Goal: Task Accomplishment & Management: Use online tool/utility

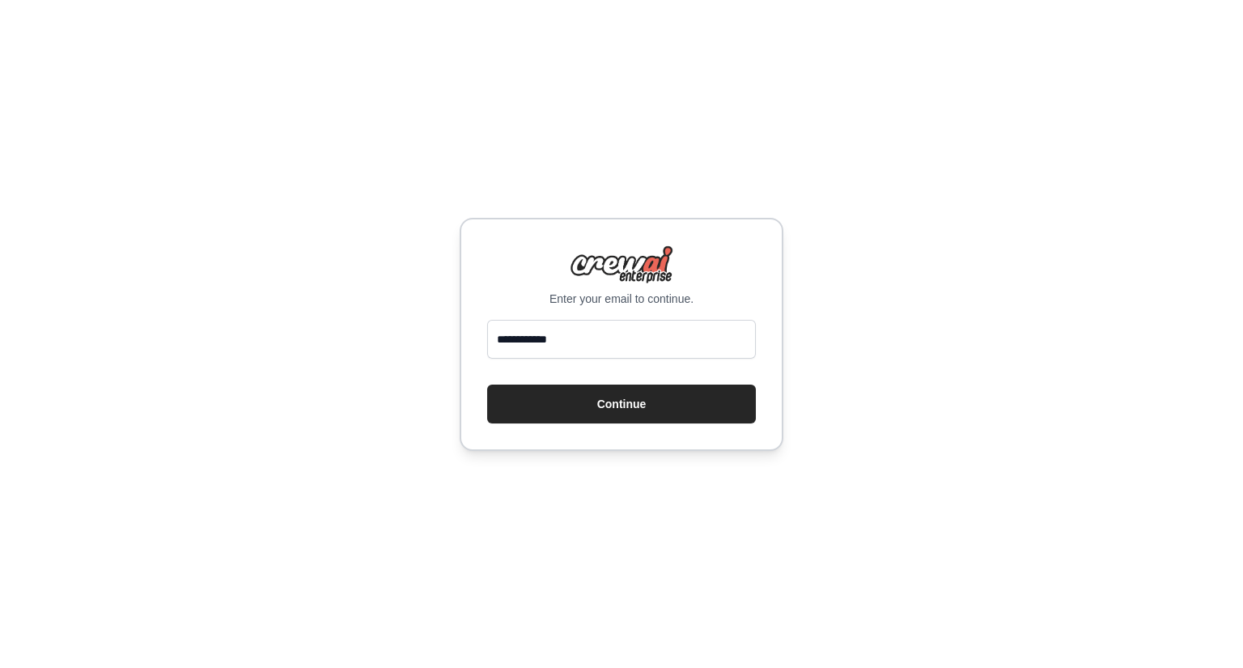
type input "**********"
click at [625, 407] on button "Continue" at bounding box center [621, 404] width 269 height 39
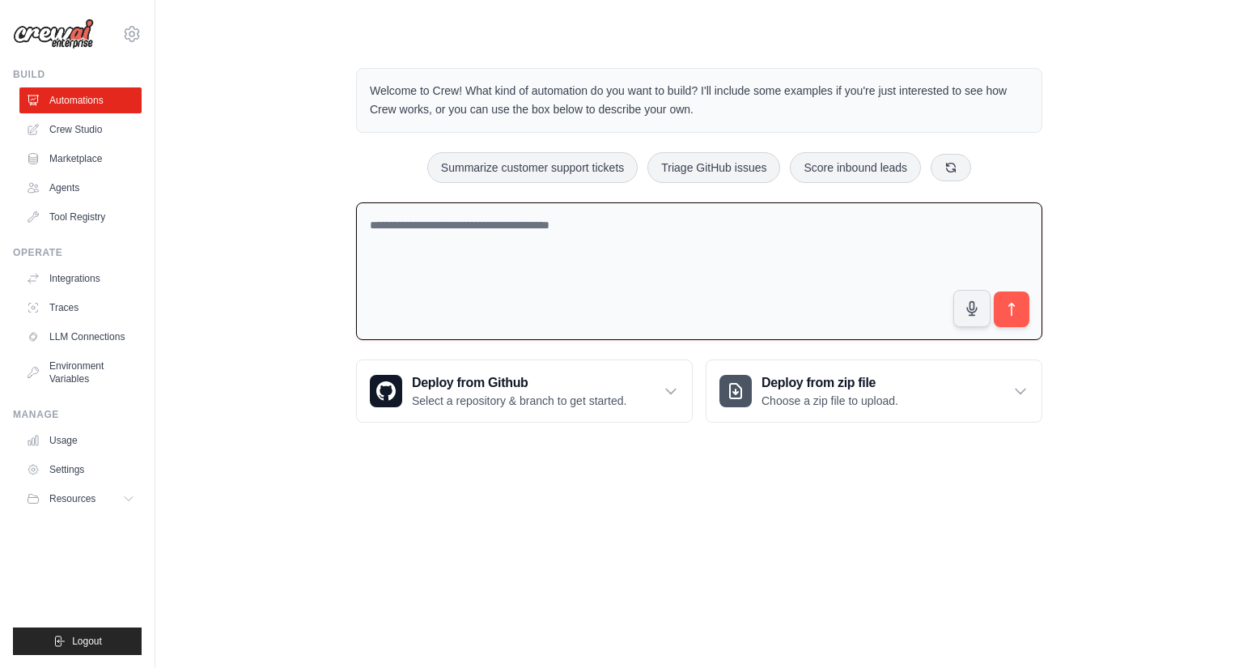
click at [716, 237] on textarea at bounding box center [699, 271] width 686 height 138
type textarea "**********"
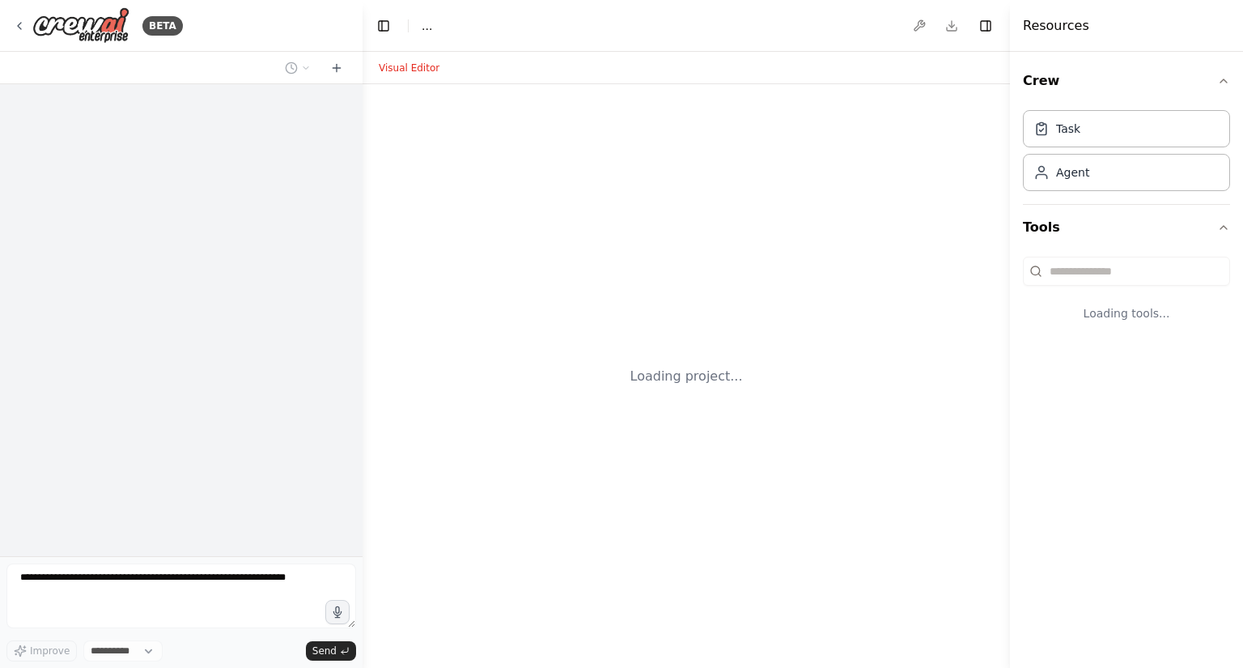
select select "****"
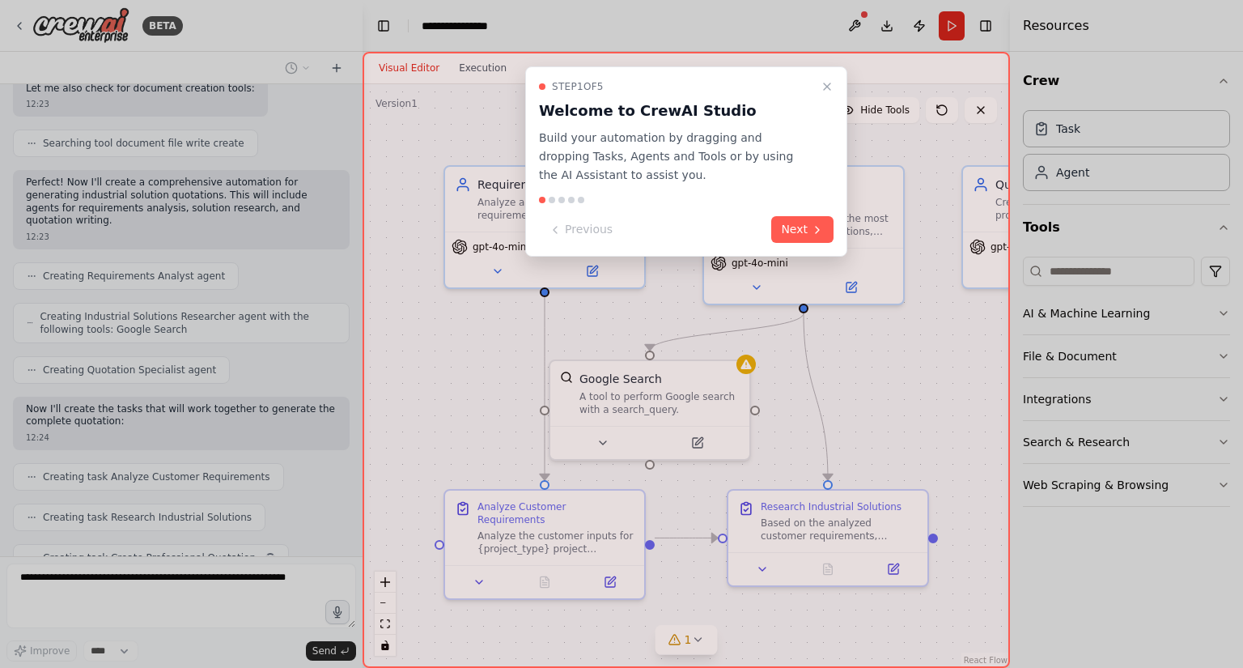
scroll to position [397, 0]
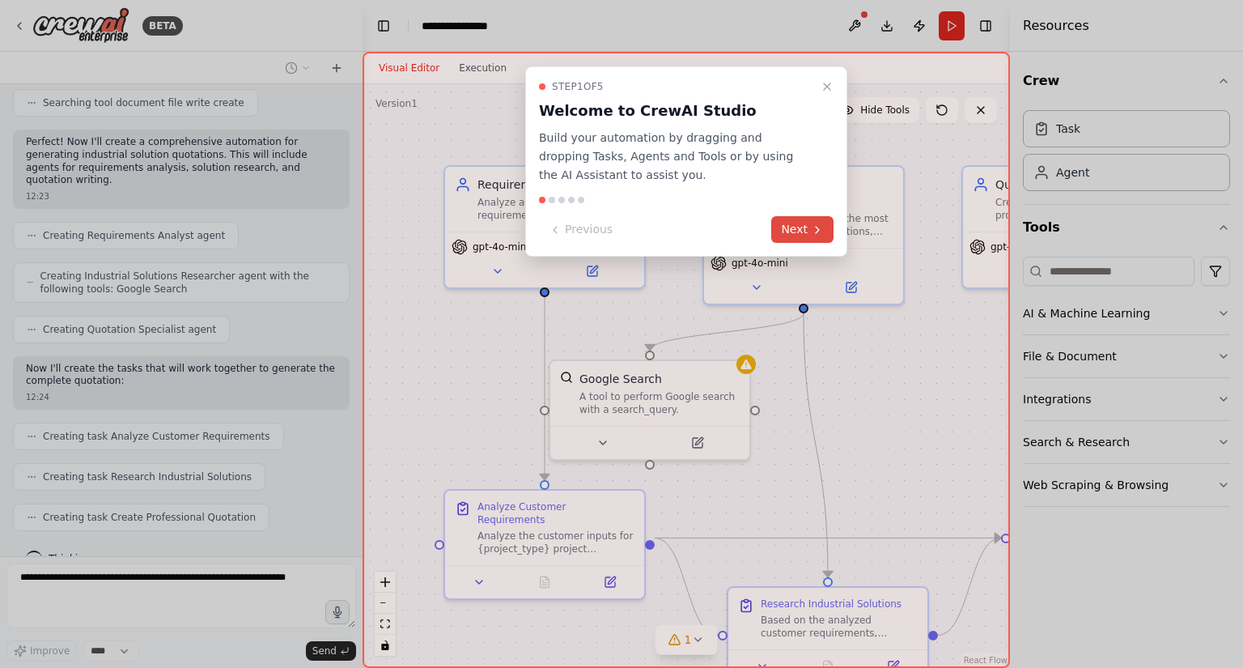
click at [805, 231] on button "Next" at bounding box center [802, 229] width 62 height 27
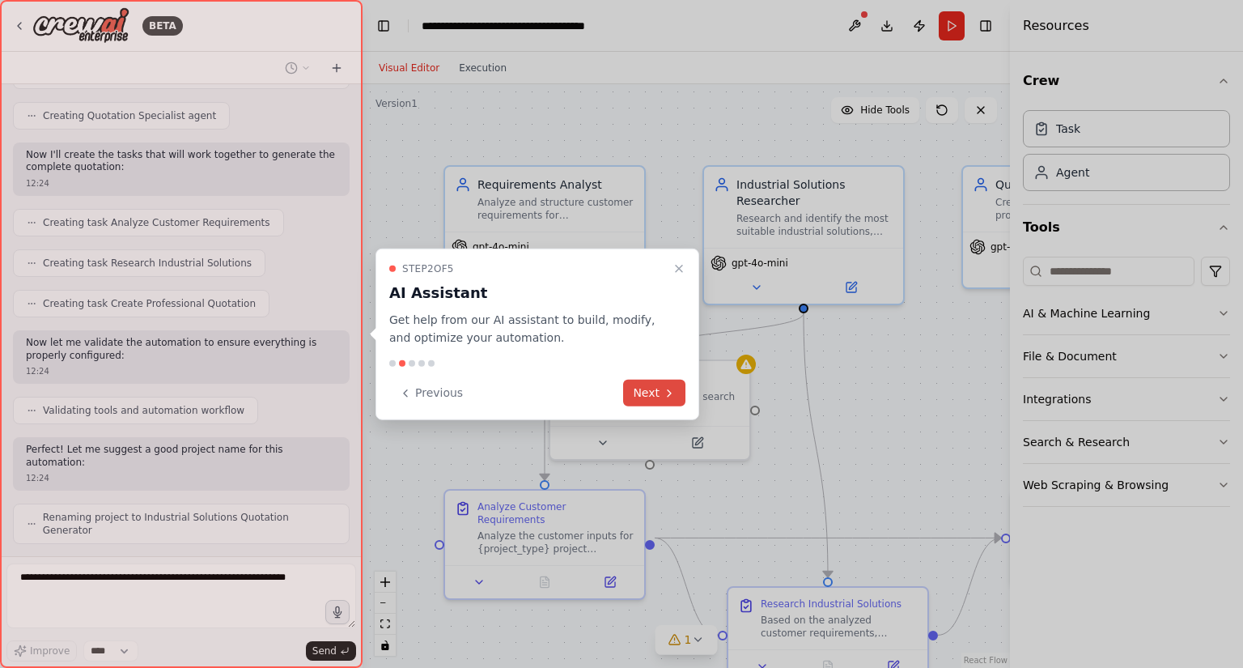
scroll to position [597, 0]
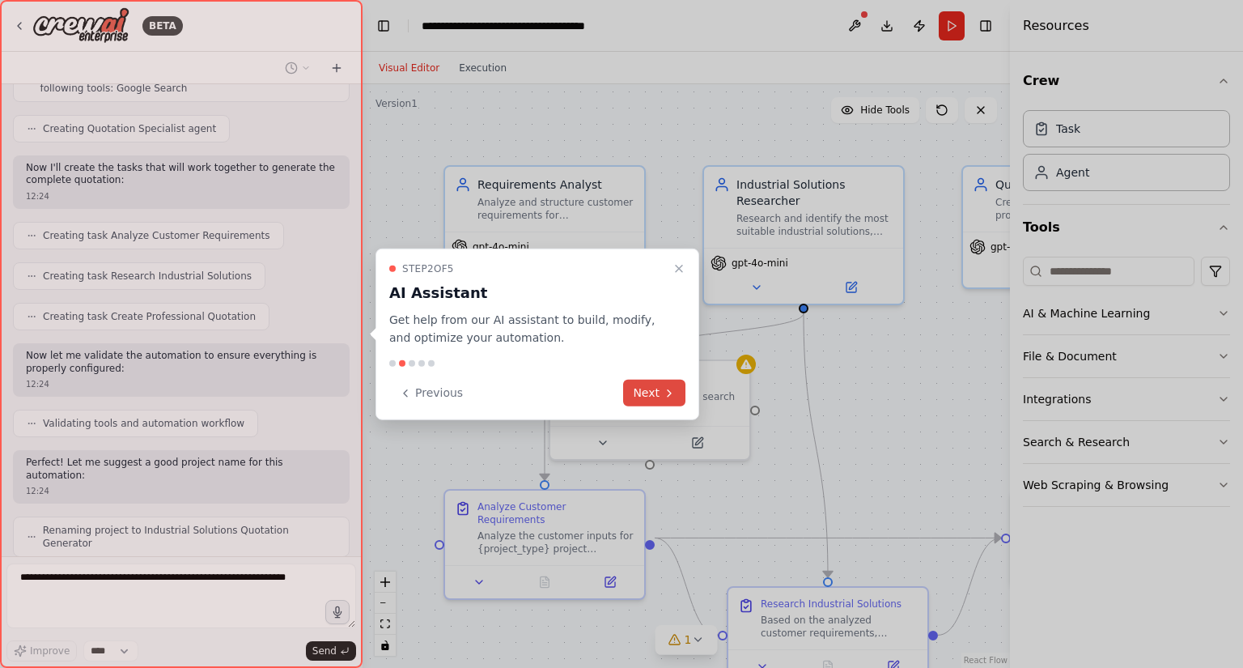
click at [650, 398] on button "Next" at bounding box center [654, 393] width 62 height 27
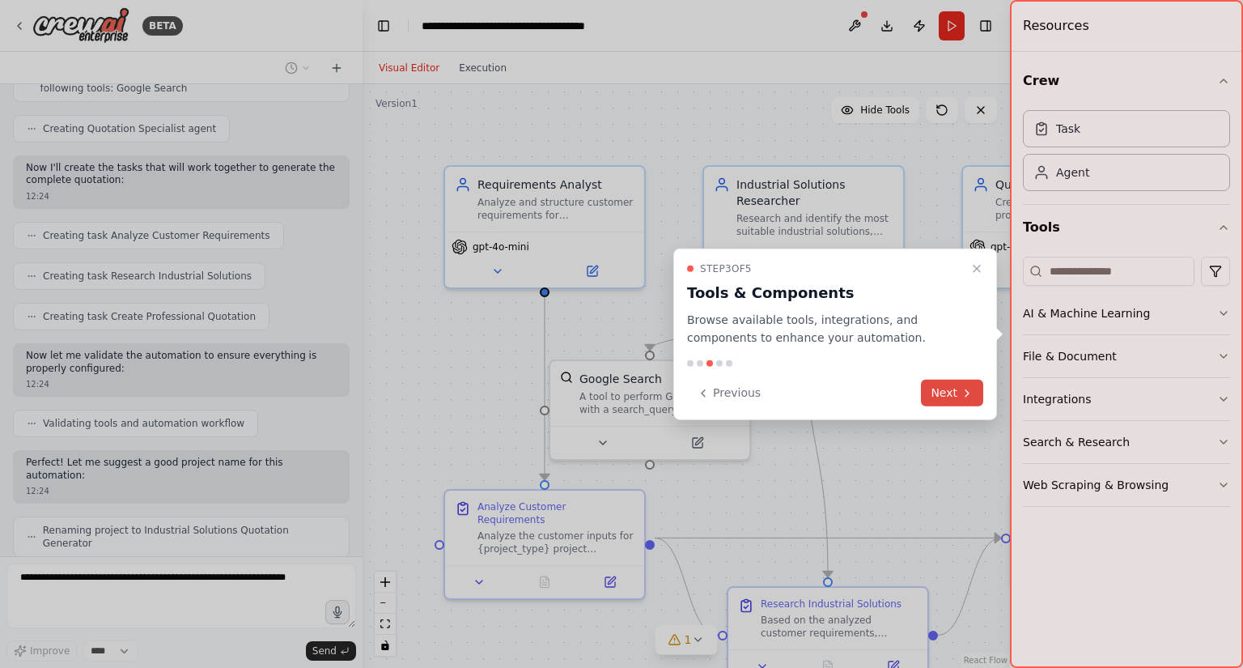
click at [964, 393] on icon at bounding box center [967, 392] width 13 height 13
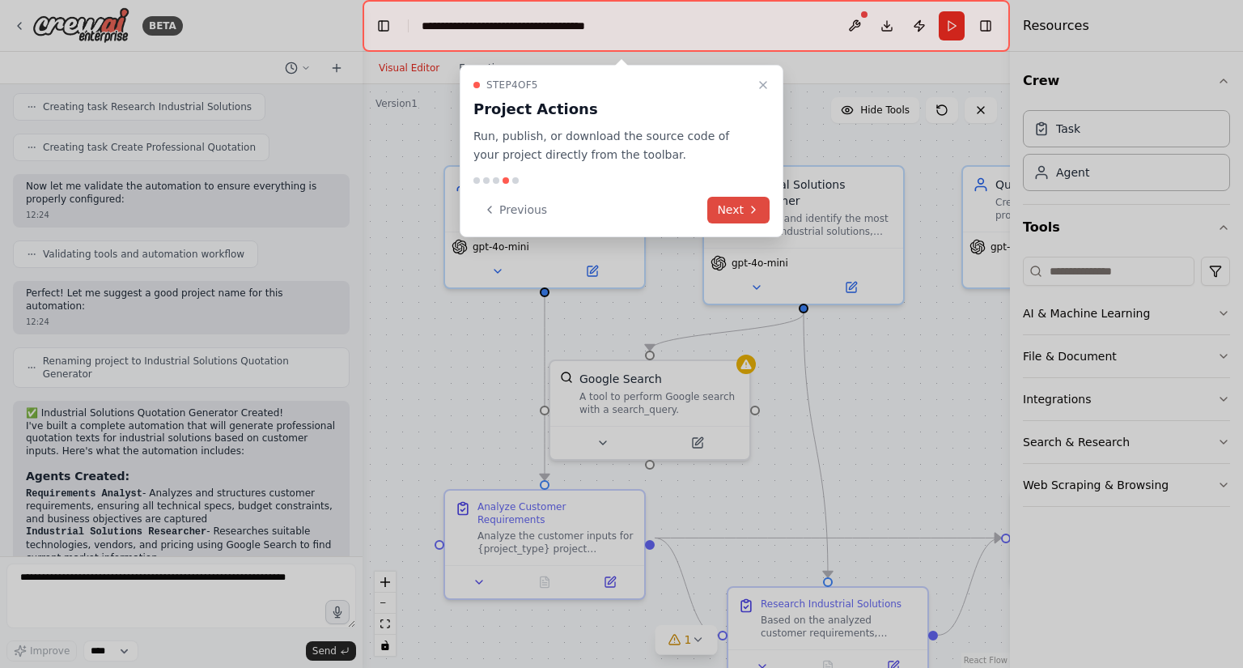
click at [748, 210] on icon at bounding box center [753, 209] width 13 height 13
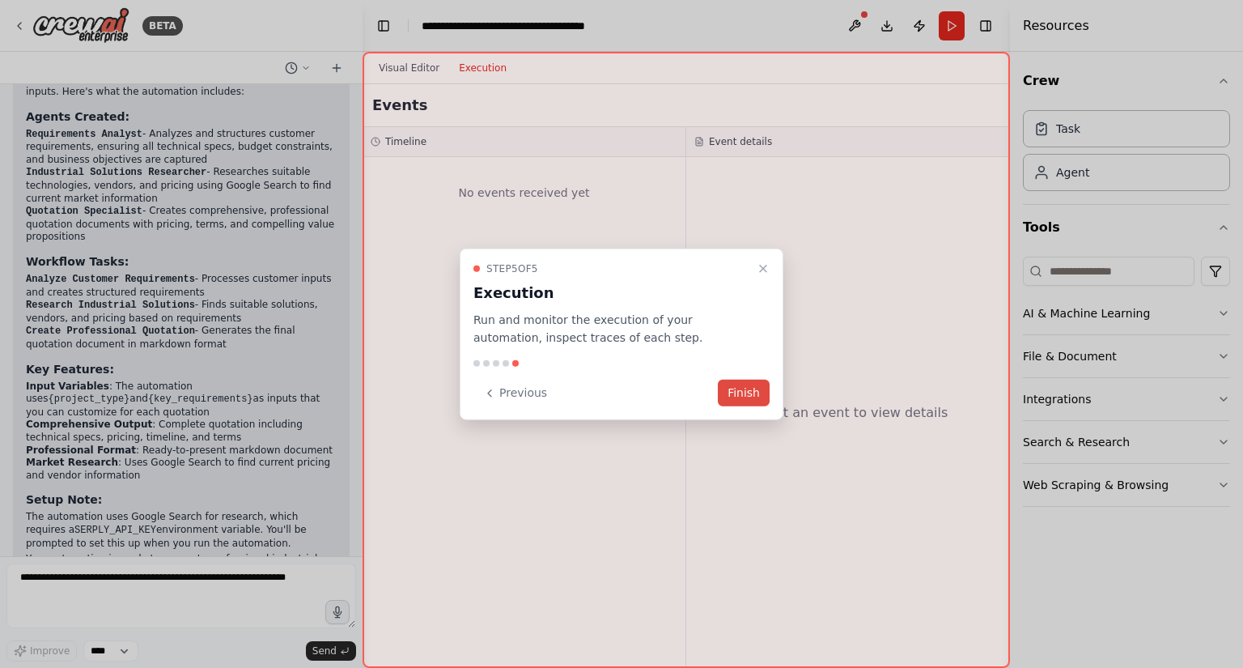
click at [755, 393] on button "Finish" at bounding box center [744, 393] width 52 height 27
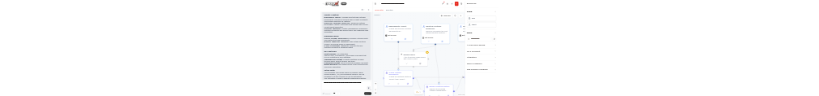
scroll to position [1151, 0]
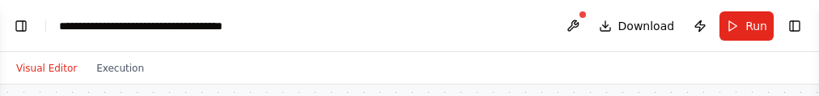
select select "****"
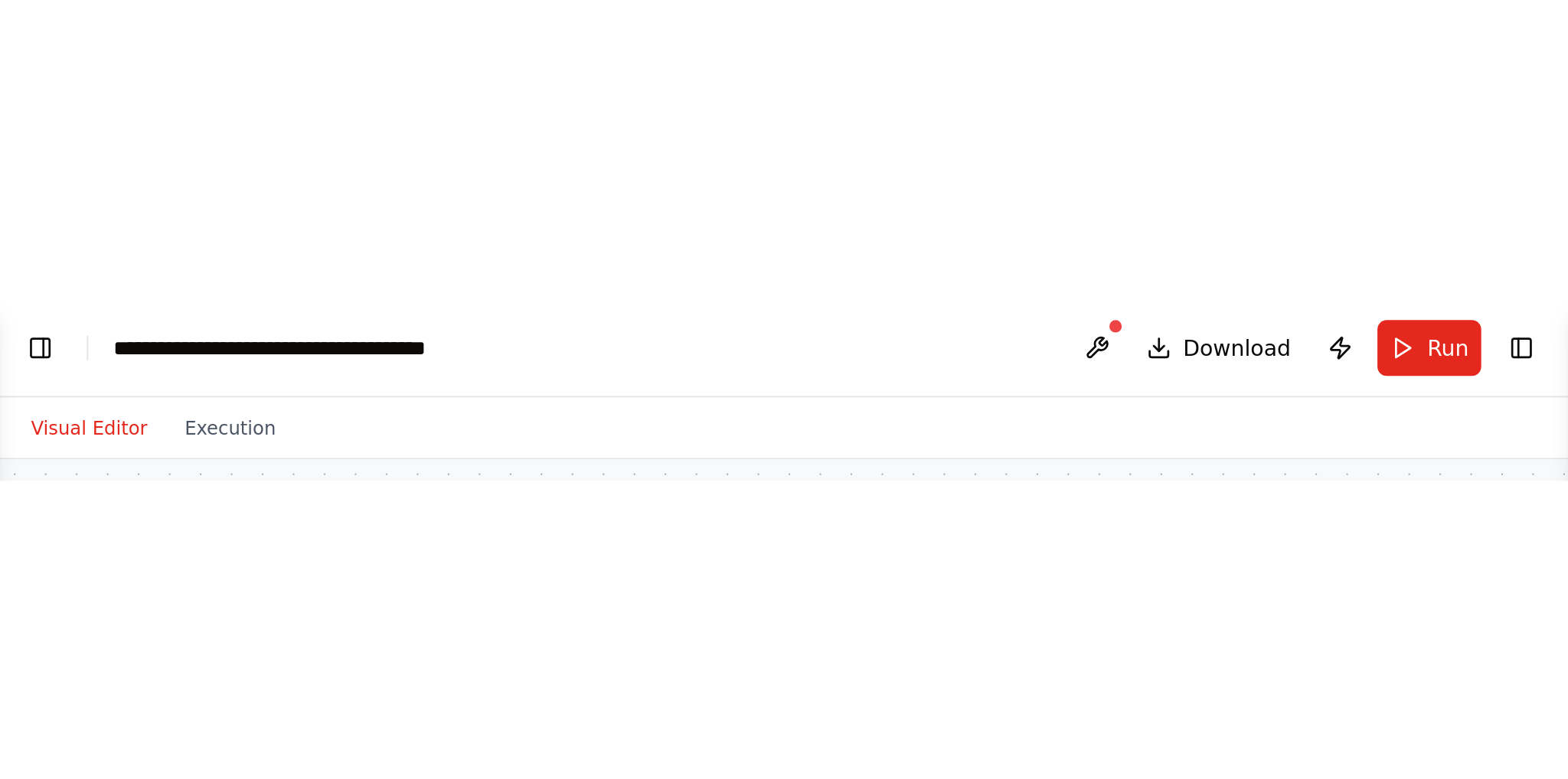
scroll to position [942, 0]
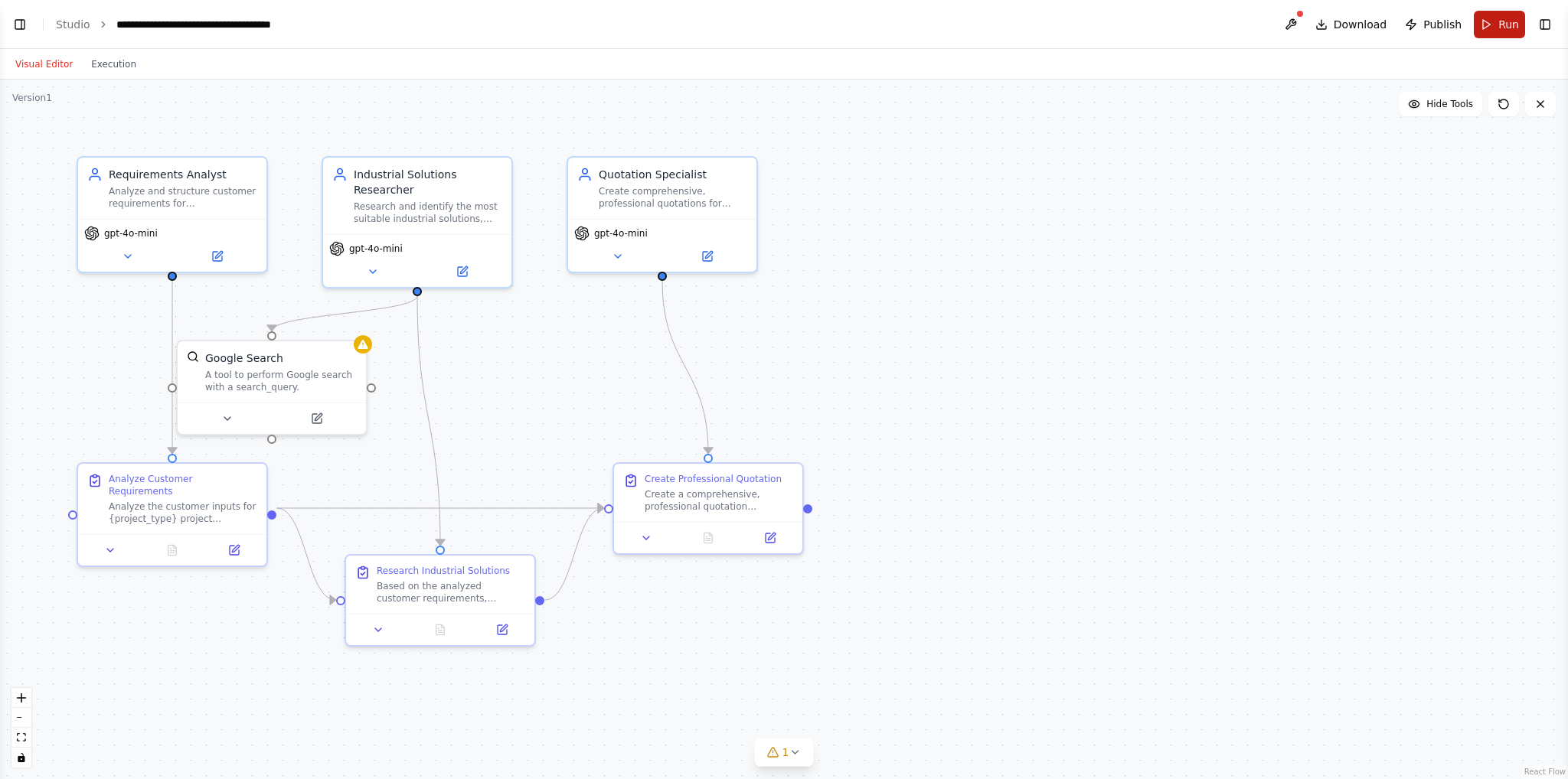
click at [1176, 21] on span "Run" at bounding box center [1508, 25] width 21 height 15
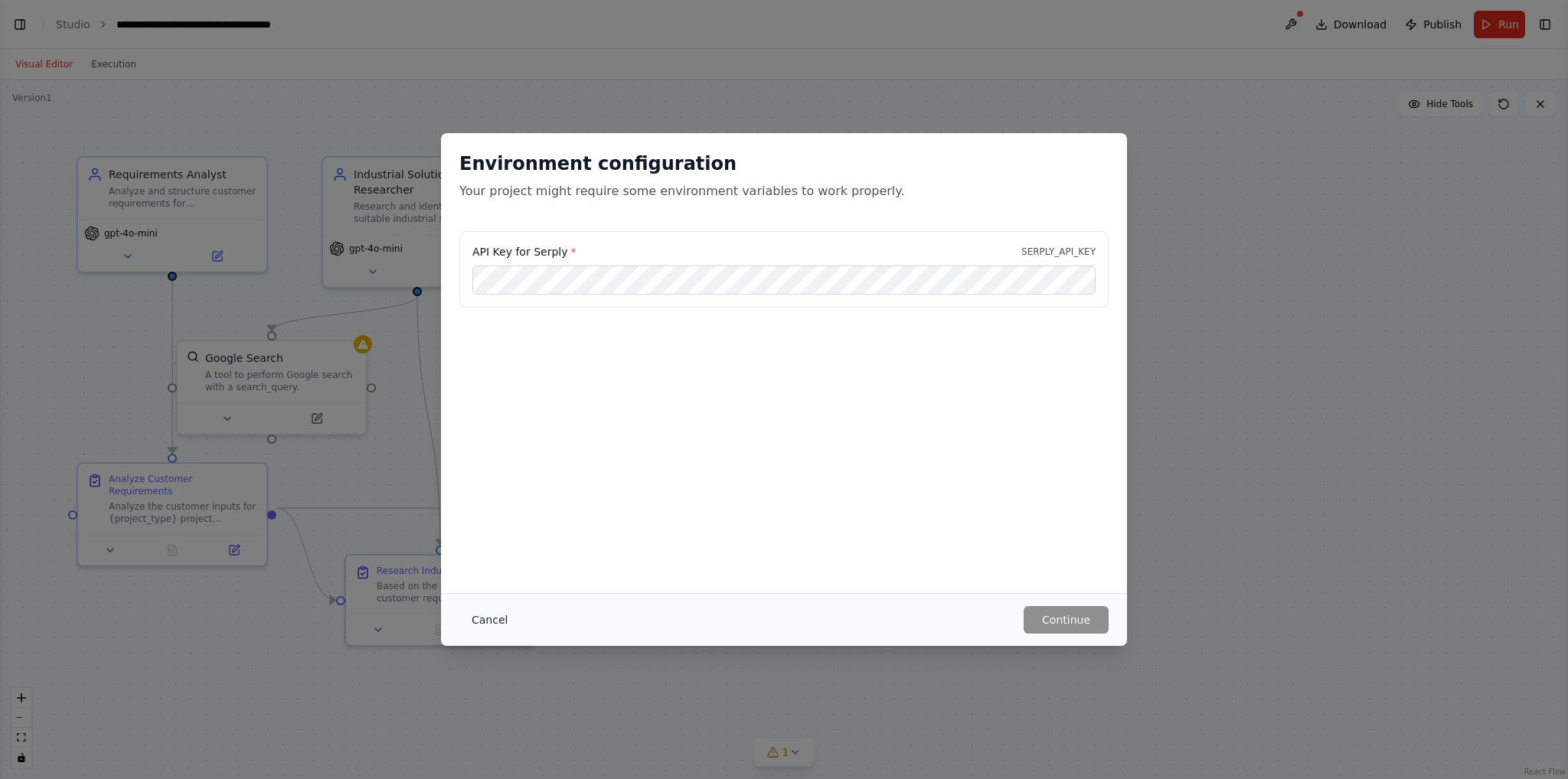
click at [492, 625] on button "Cancel" at bounding box center [490, 619] width 61 height 27
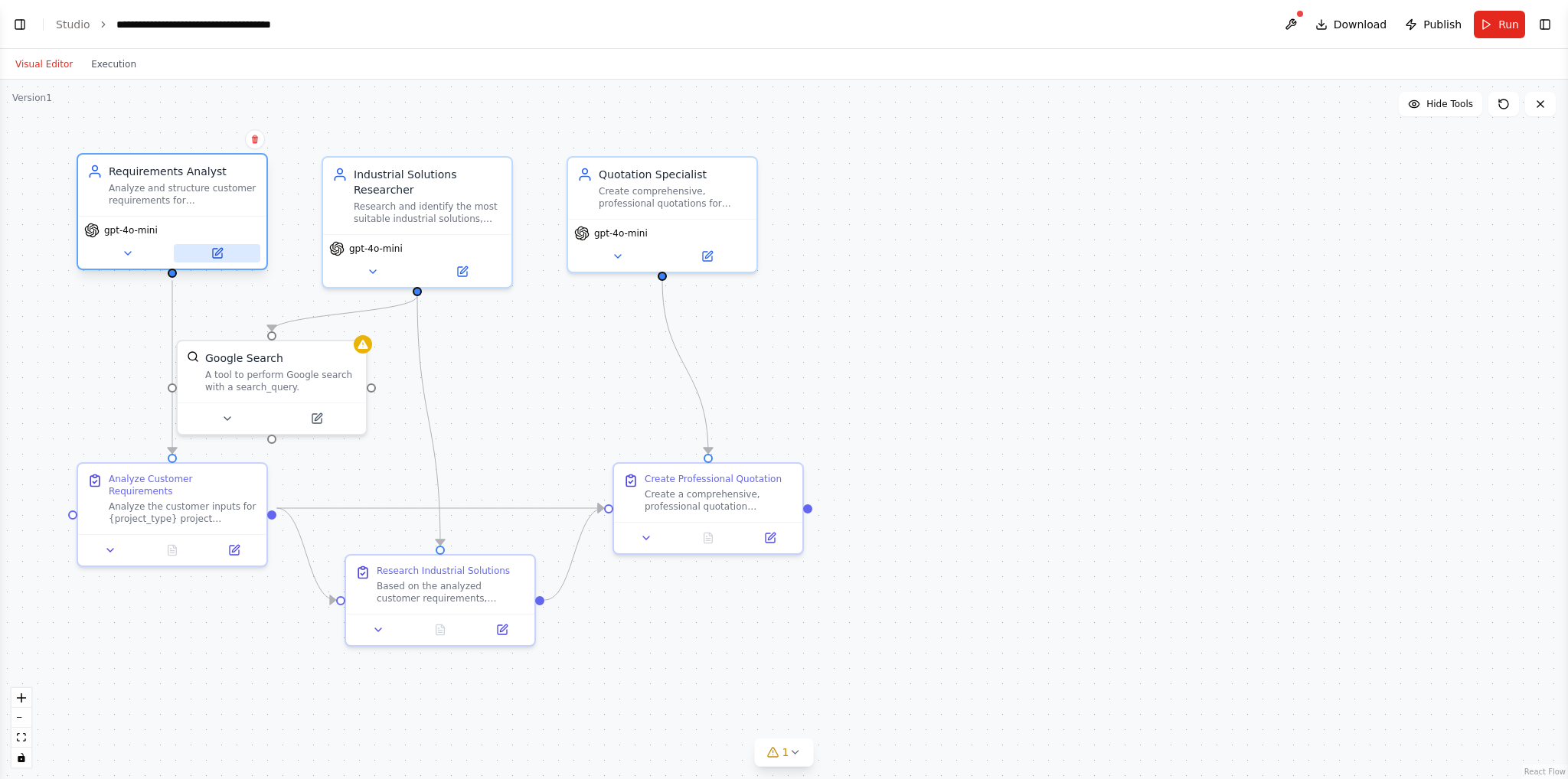
click at [216, 250] on icon at bounding box center [218, 253] width 9 height 9
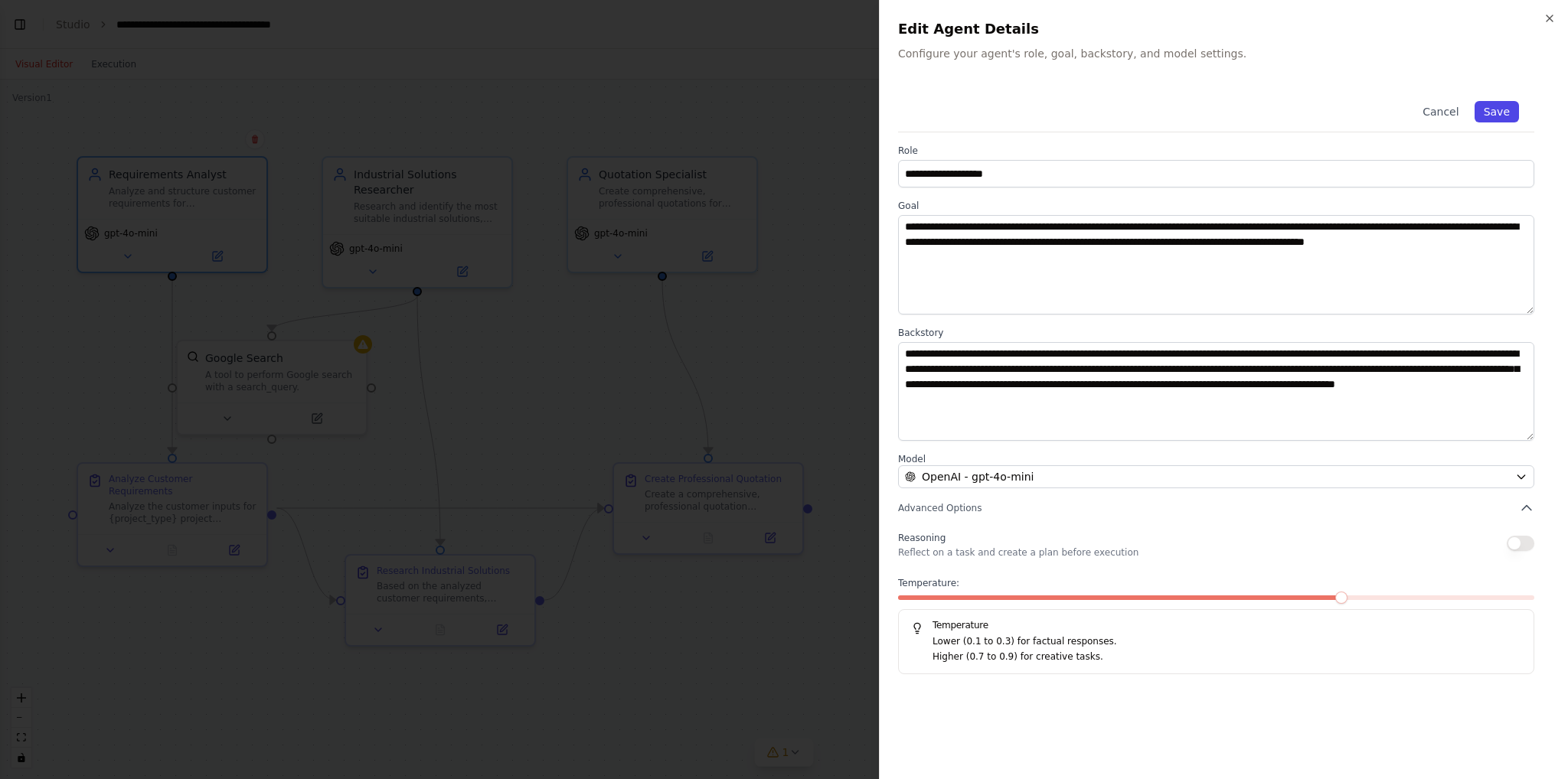
click at [1176, 105] on button "Save" at bounding box center [1496, 112] width 44 height 22
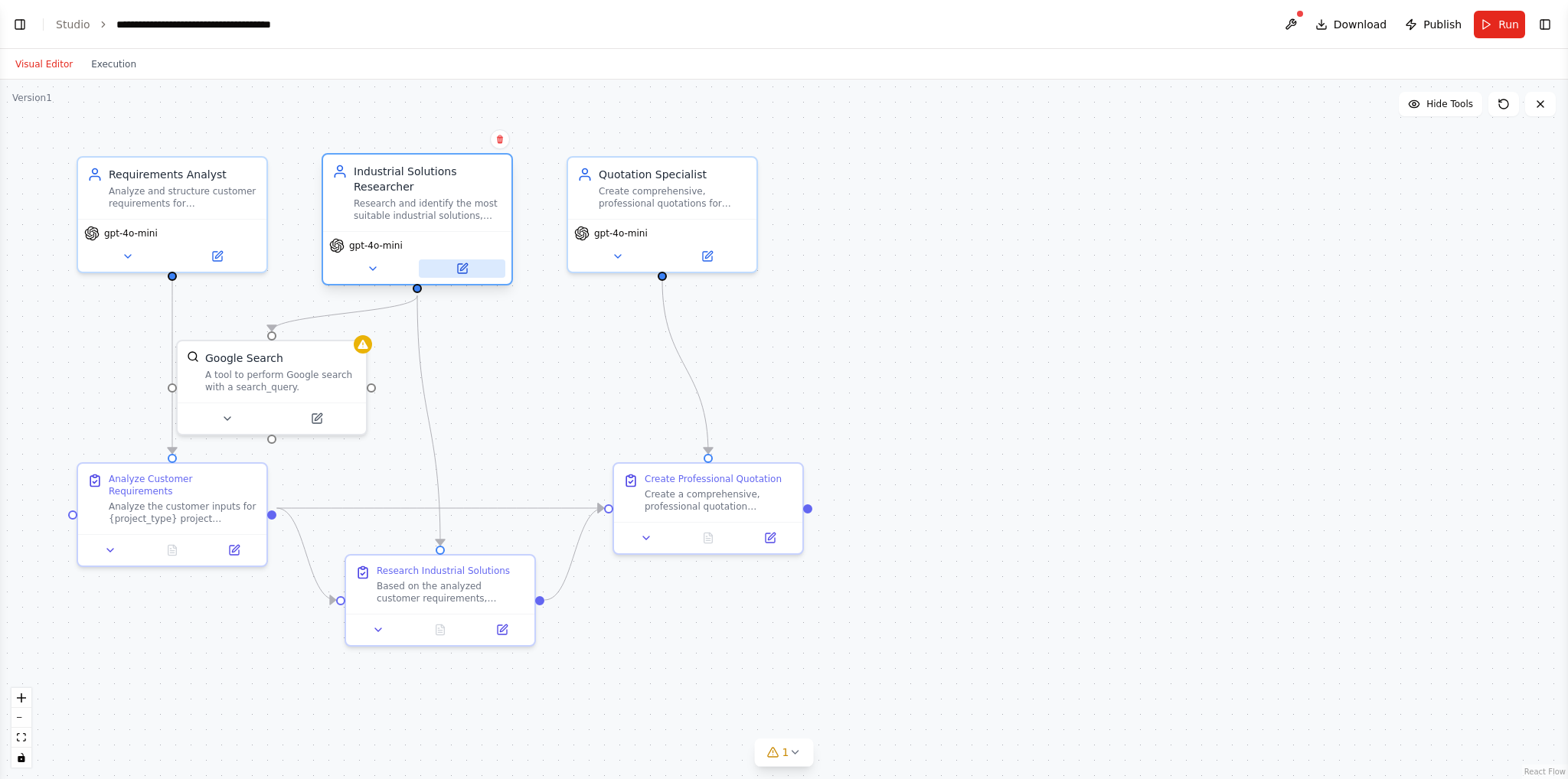
click at [462, 269] on icon at bounding box center [463, 266] width 7 height 7
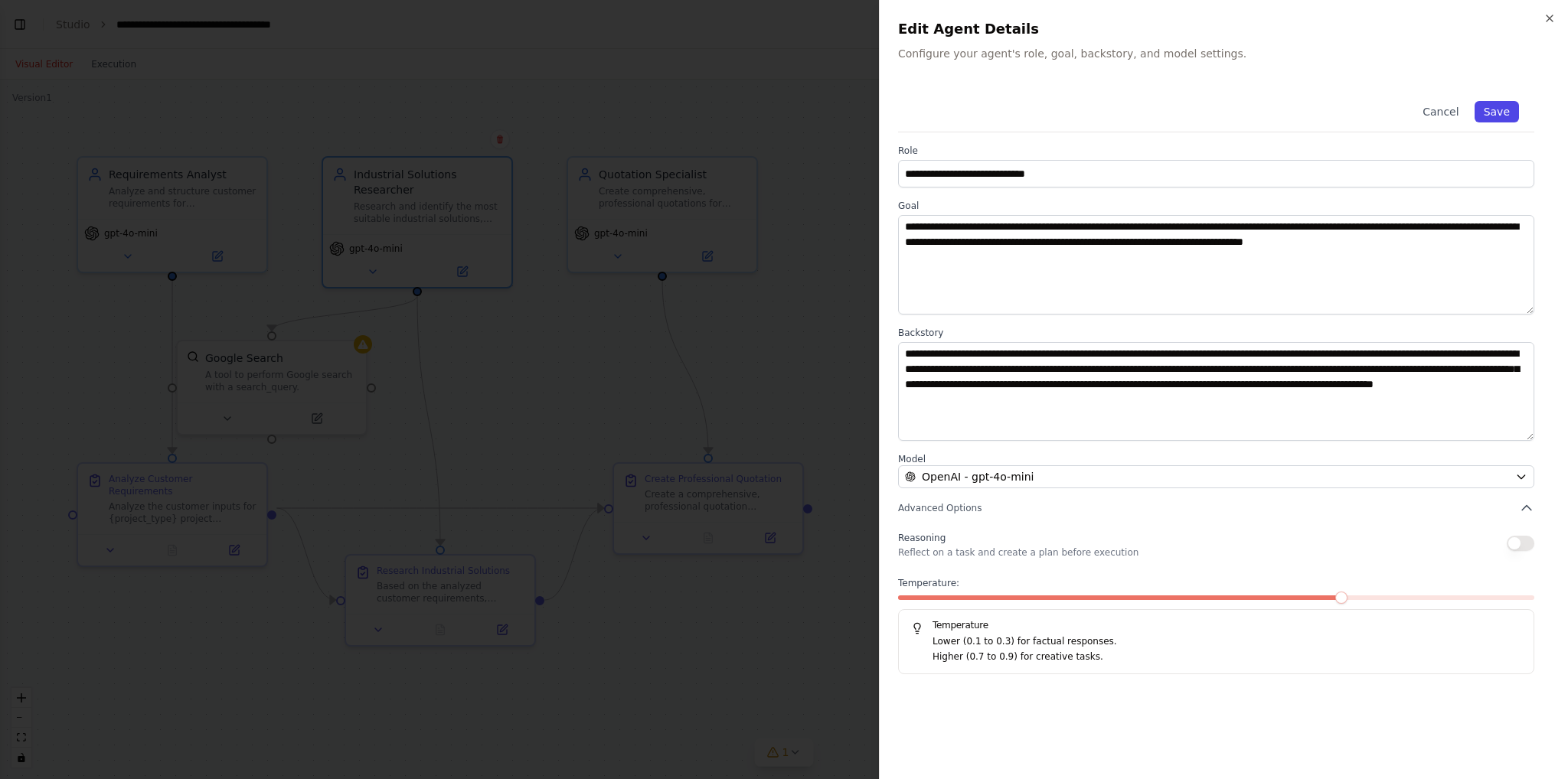
click at [1176, 113] on button "Save" at bounding box center [1496, 112] width 44 height 22
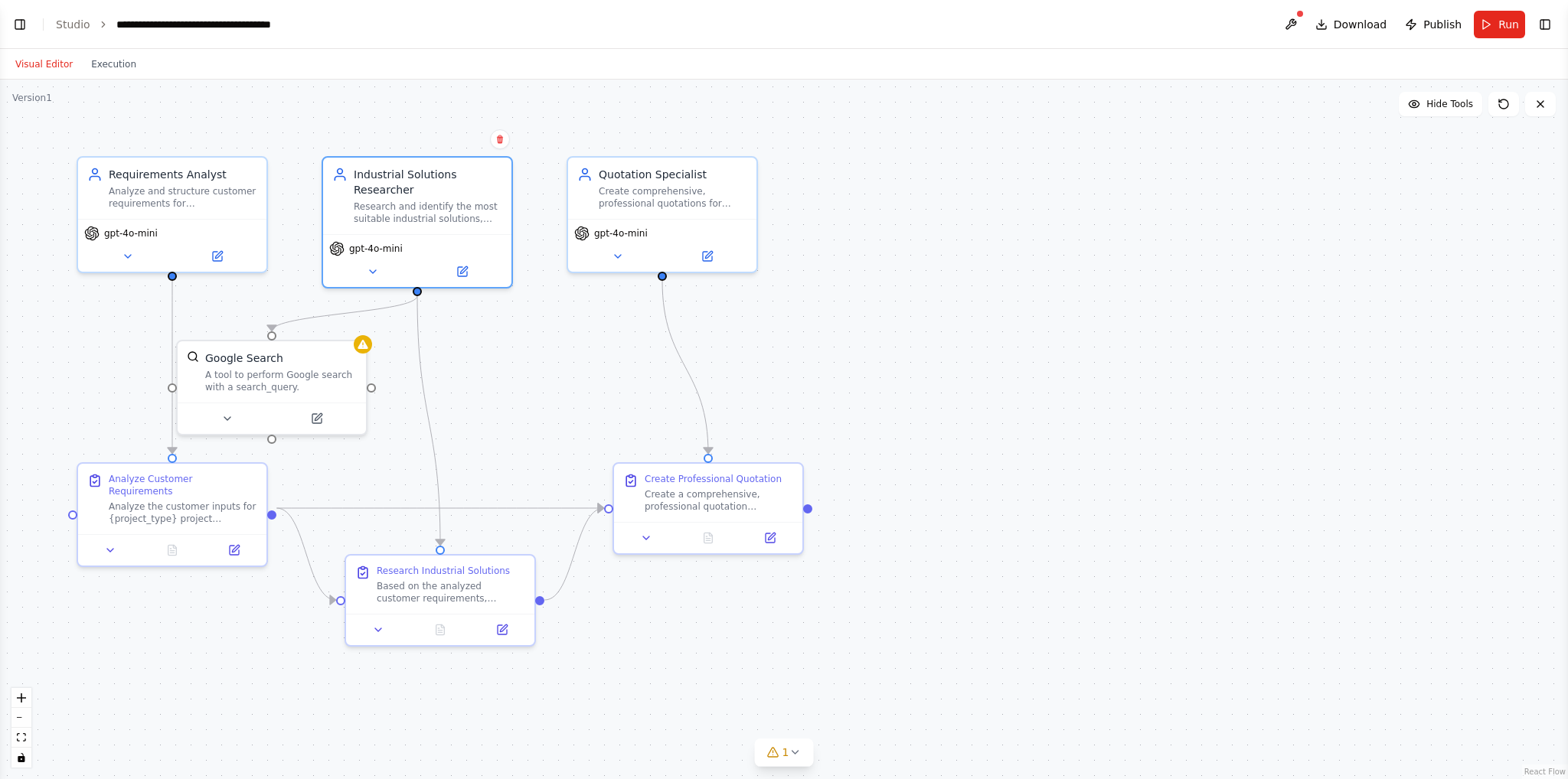
click at [559, 360] on div ".deletable-edge-delete-btn { width: 20px; height: 20px; border: 0px solid #ffff…" at bounding box center [784, 429] width 1568 height 700
click at [234, 416] on button at bounding box center [226, 415] width 86 height 18
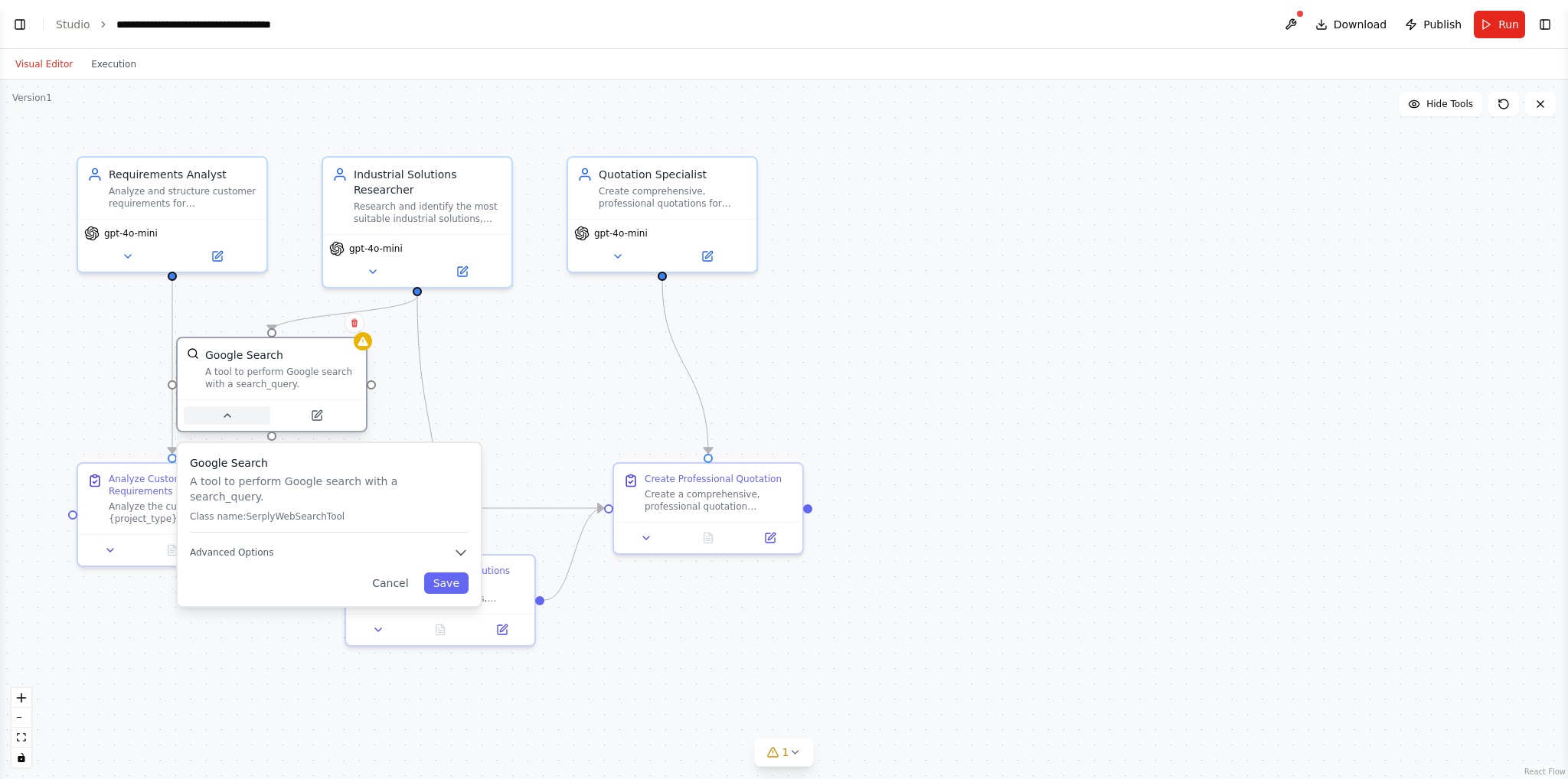
click at [234, 416] on button at bounding box center [226, 415] width 86 height 18
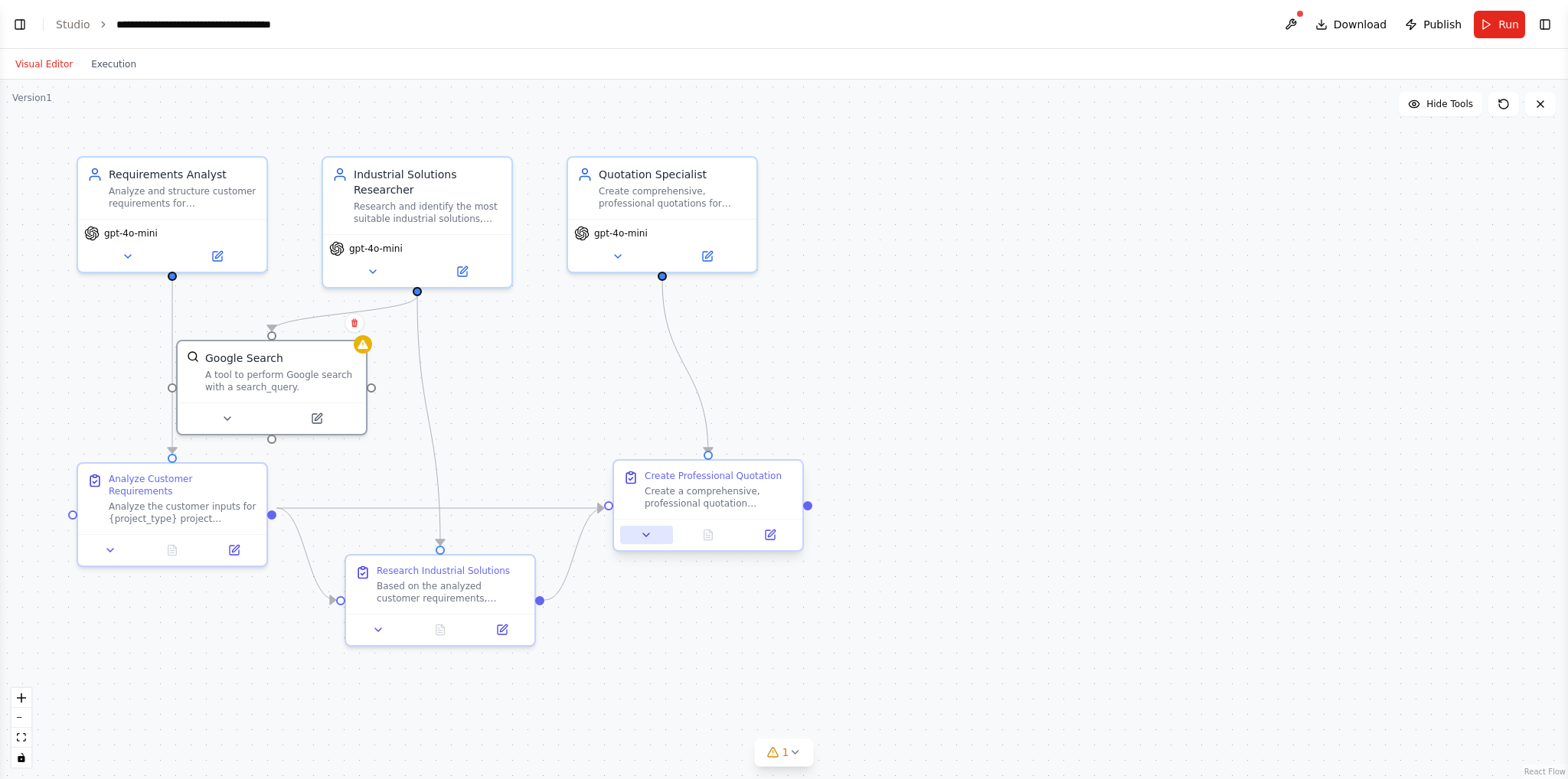
click at [645, 537] on icon at bounding box center [646, 534] width 12 height 12
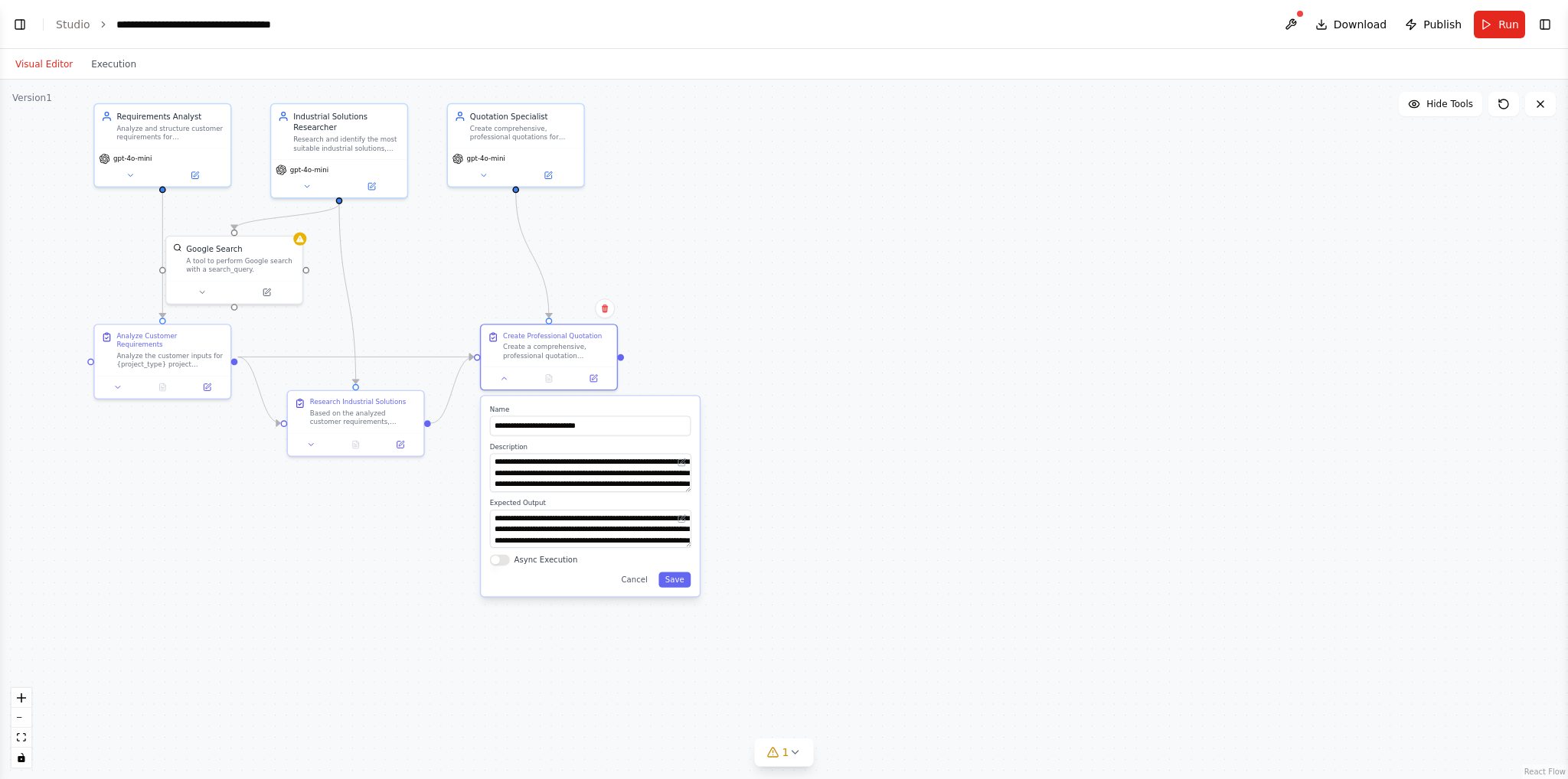
drag, startPoint x: 1015, startPoint y: 534, endPoint x: 776, endPoint y: 364, distance: 293.3
click at [776, 364] on div ".deletable-edge-delete-btn { width: 20px; height: 20px; border: 0px solid #ffff…" at bounding box center [784, 429] width 1568 height 700
click at [847, 310] on div ".deletable-edge-delete-btn { width: 20px; height: 20px; border: 0px solid #ffff…" at bounding box center [784, 429] width 1568 height 700
click at [113, 59] on button "Execution" at bounding box center [113, 63] width 63 height 18
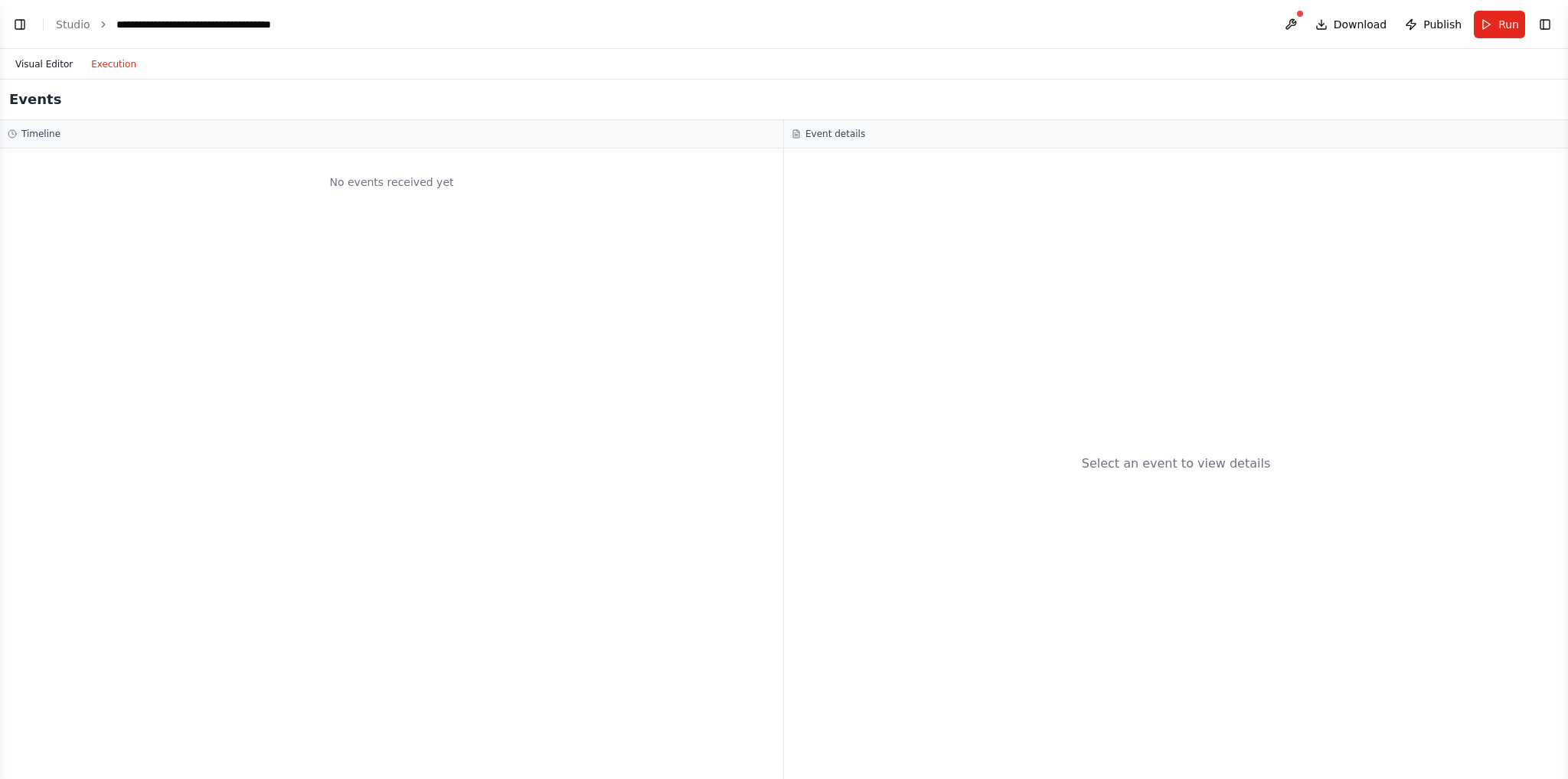
click at [53, 71] on button "Visual Editor" at bounding box center [44, 63] width 76 height 18
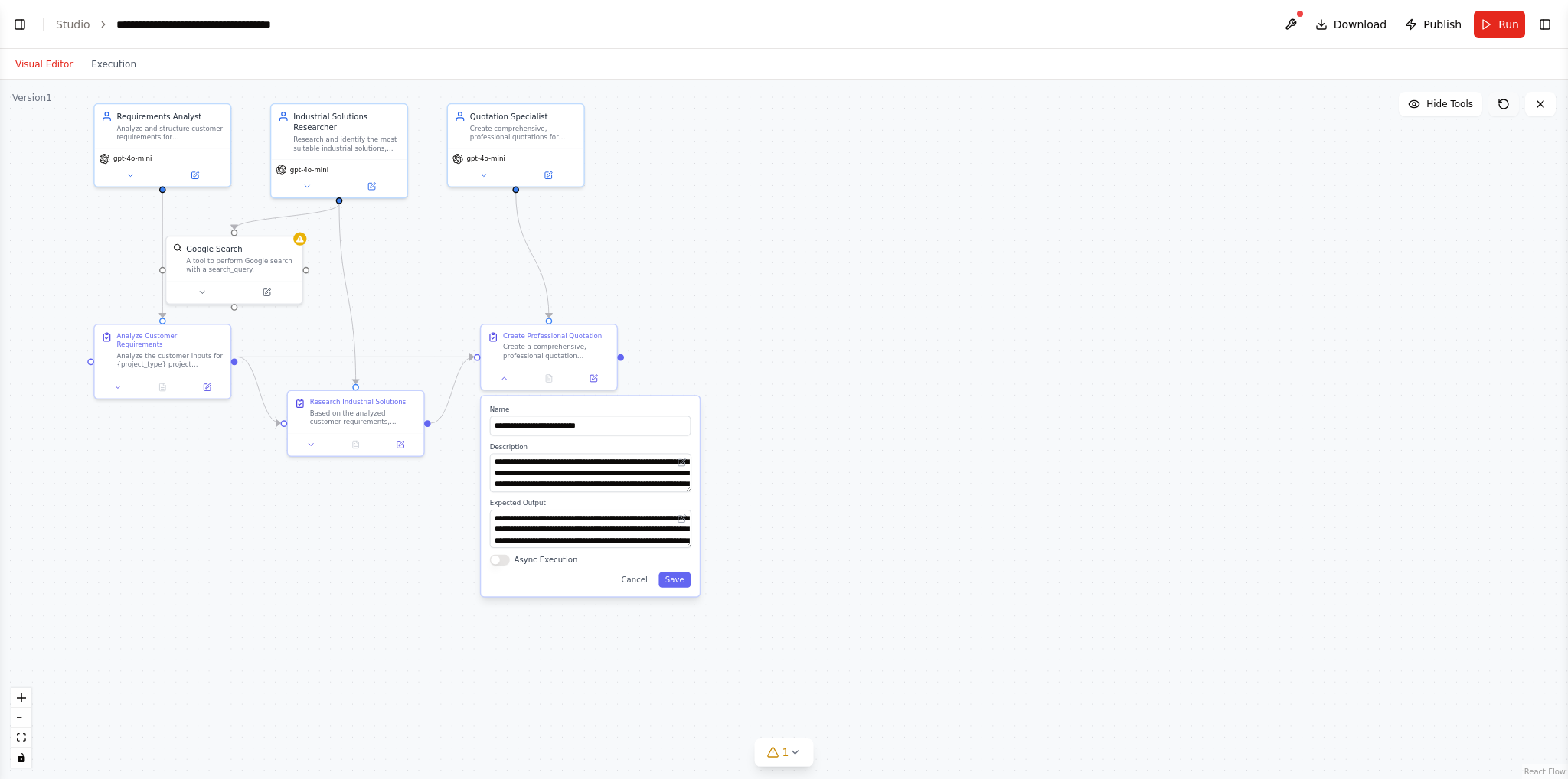
click at [1176, 108] on icon at bounding box center [1503, 104] width 12 height 12
click at [1176, 256] on div ".deletable-edge-delete-btn { width: 20px; height: 20px; border: 0px solid #ffff…" at bounding box center [784, 429] width 1568 height 700
click at [1176, 25] on span "Run" at bounding box center [1508, 25] width 21 height 15
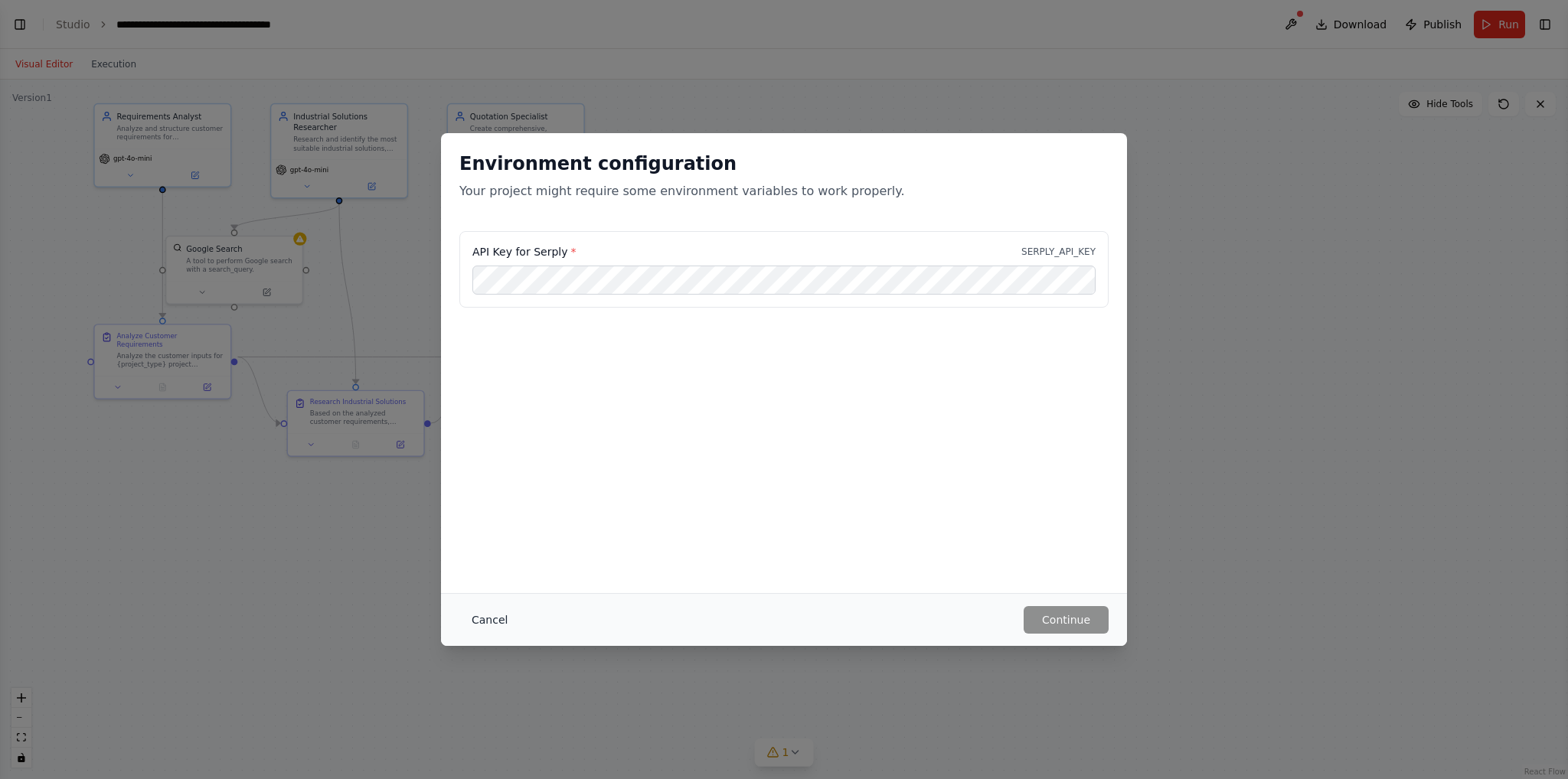
click at [487, 624] on button "Cancel" at bounding box center [490, 619] width 61 height 27
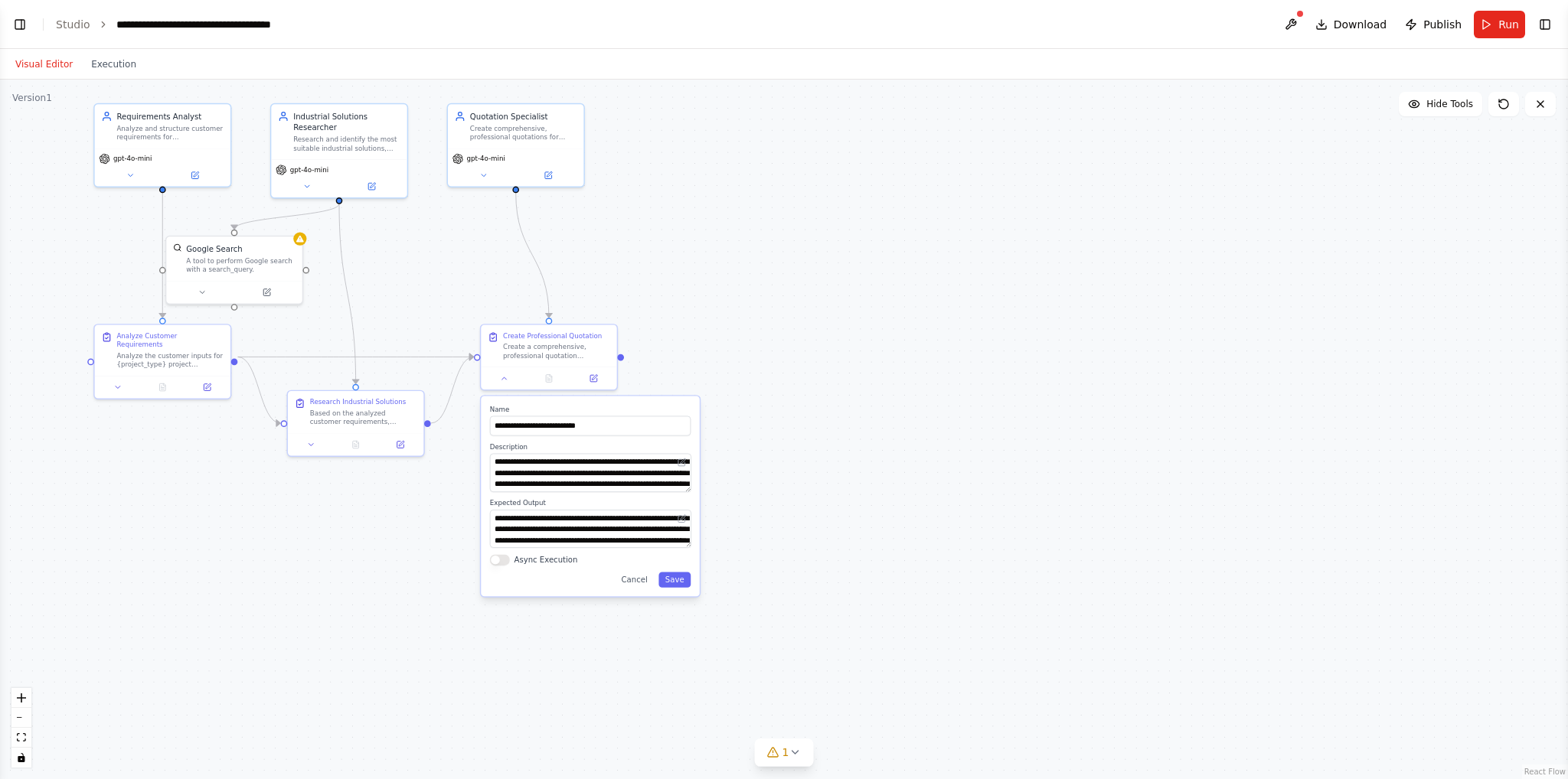
click at [448, 606] on div ".deletable-edge-delete-btn { width: 20px; height: 20px; border: 0px solid #ffff…" at bounding box center [784, 429] width 1568 height 700
click at [634, 582] on button "Cancel" at bounding box center [635, 580] width 40 height 15
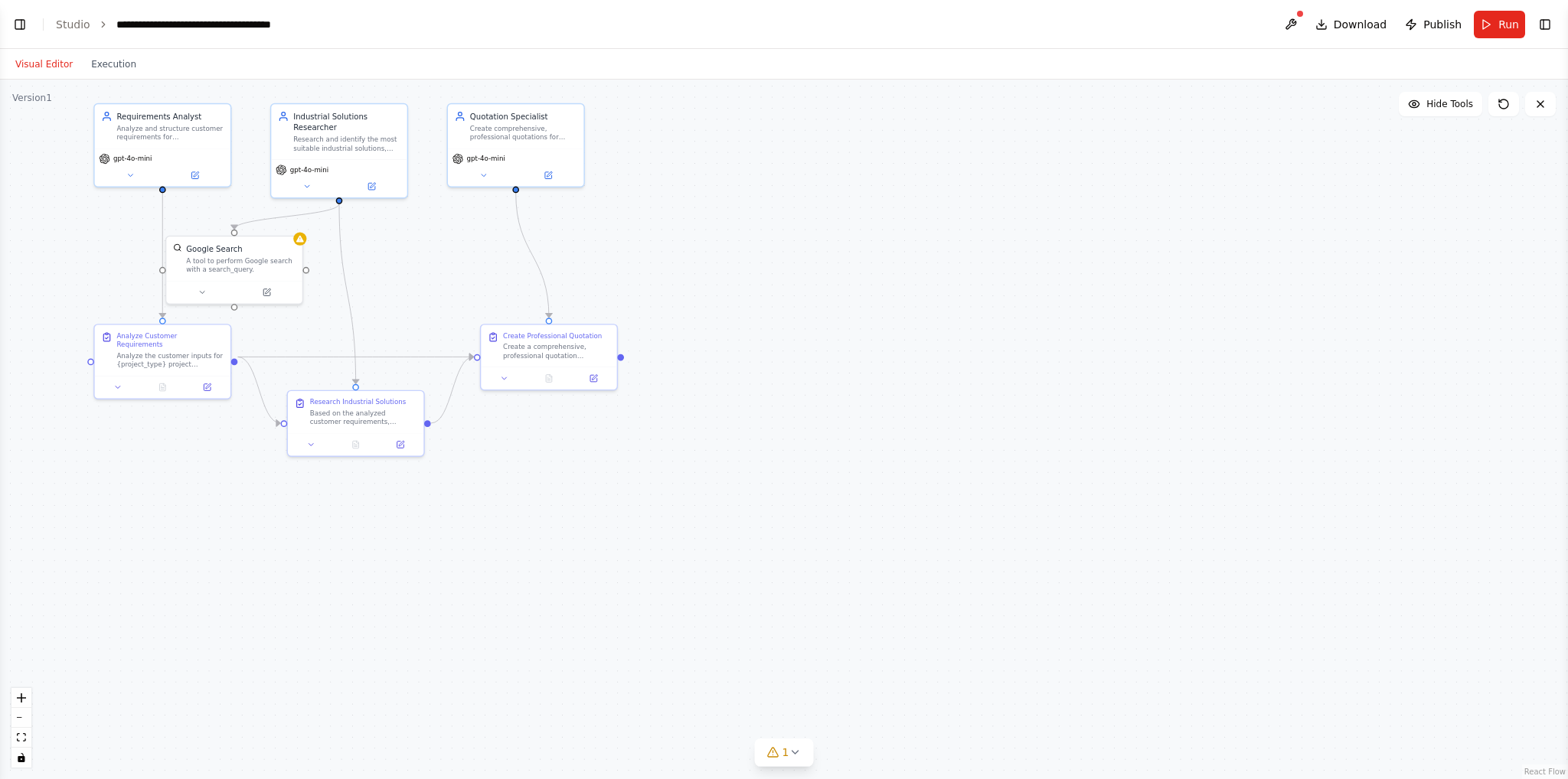
click at [969, 329] on div ".deletable-edge-delete-btn { width: 20px; height: 20px; border: 0px solid #ffff…" at bounding box center [784, 429] width 1568 height 700
click at [22, 19] on button "Toggle Left Sidebar" at bounding box center [20, 25] width 22 height 22
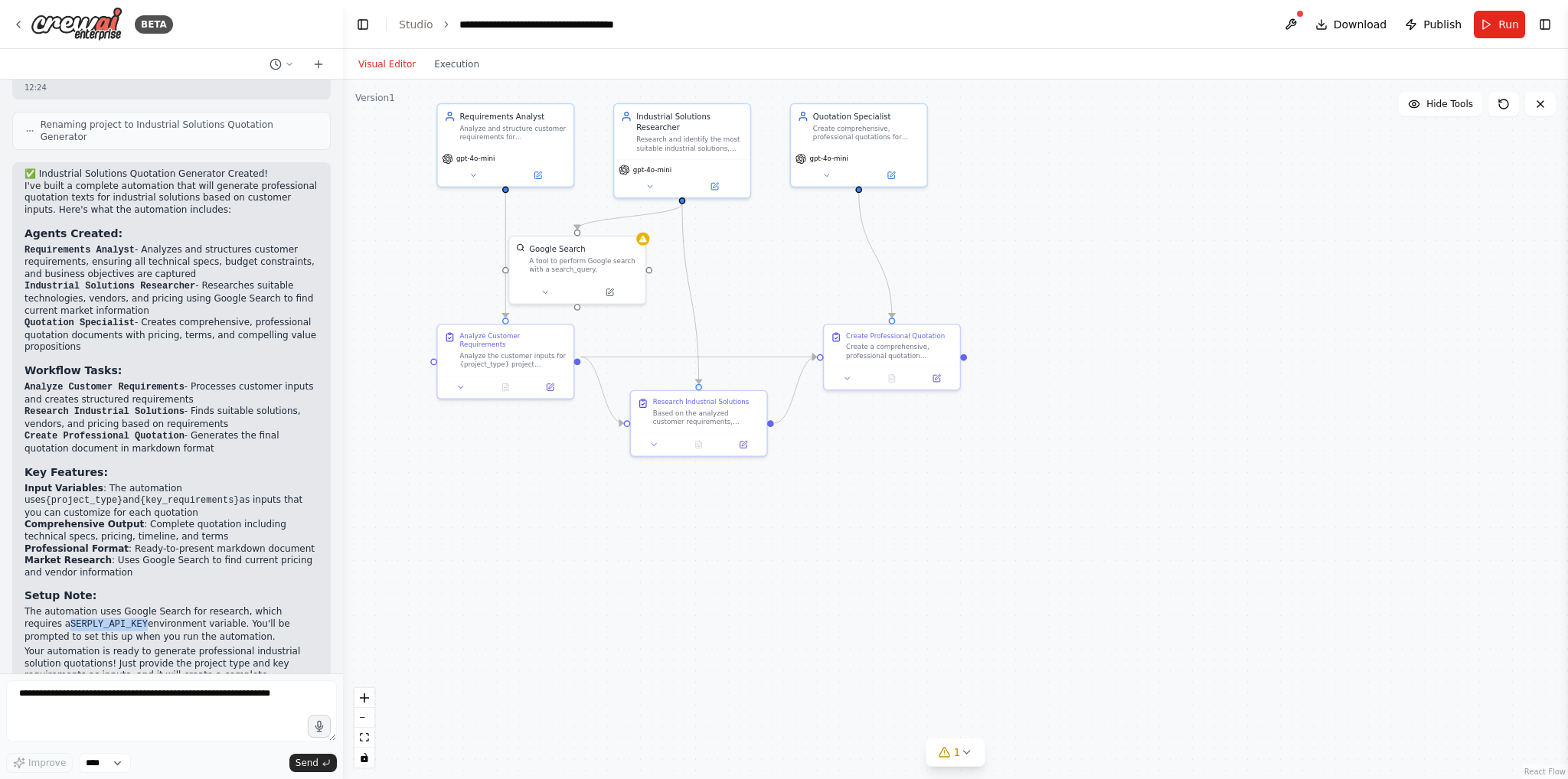
drag, startPoint x: 95, startPoint y: 572, endPoint x: 79, endPoint y: 566, distance: 17.1
click at [21, 568] on div "✅ Industrial Solutions Quotation Generator Created! I've built a complete autom…" at bounding box center [171, 439] width 319 height 552
drag, startPoint x: 183, startPoint y: 574, endPoint x: 21, endPoint y: 573, distance: 162.0
click at [21, 573] on div "✅ Industrial Solutions Quotation Generator Created! I've built a complete autom…" at bounding box center [171, 439] width 319 height 552
copy p "SERPLY_API_KEY environment variable"
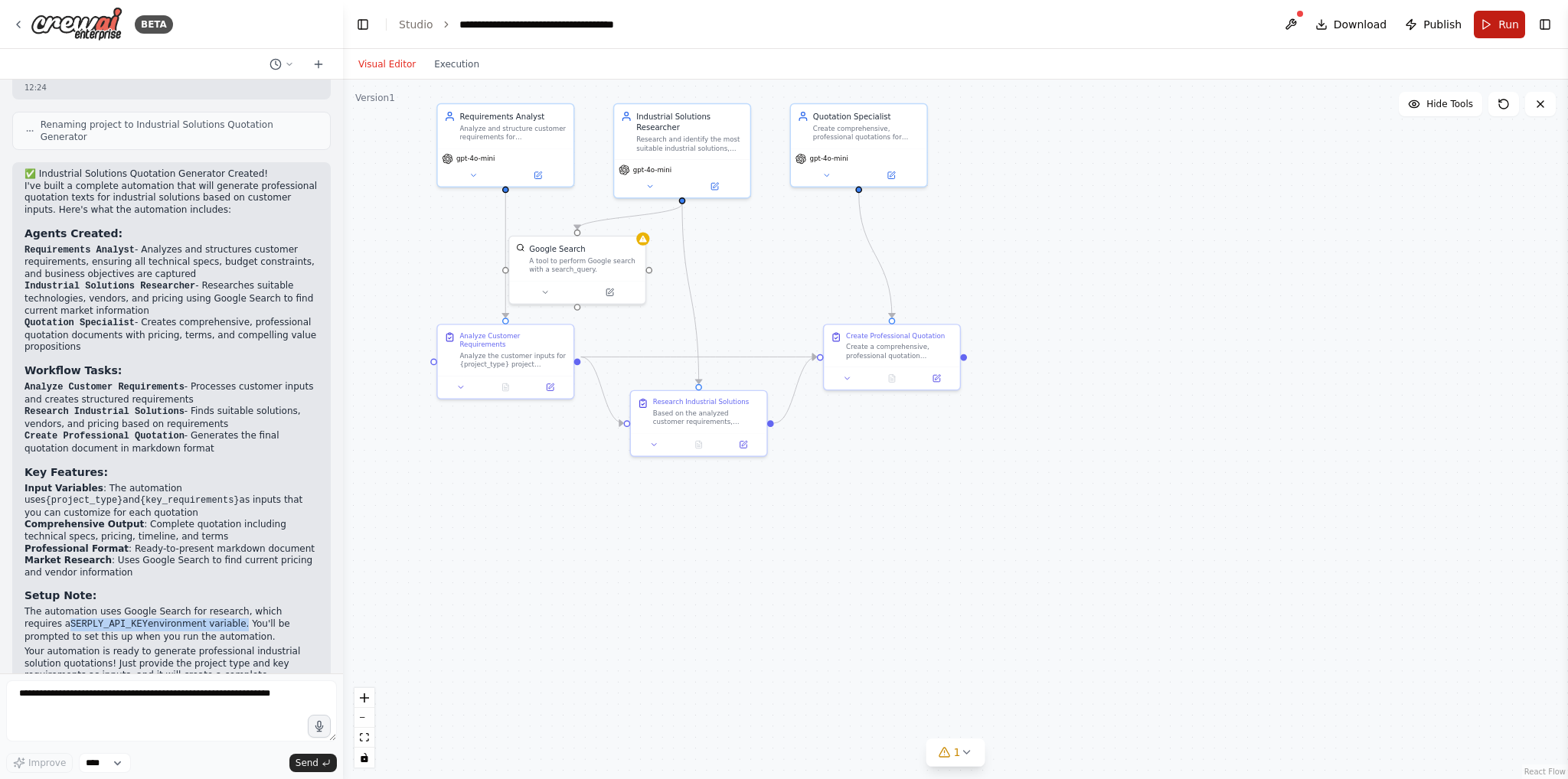
click at [1176, 20] on span "Run" at bounding box center [1508, 25] width 21 height 15
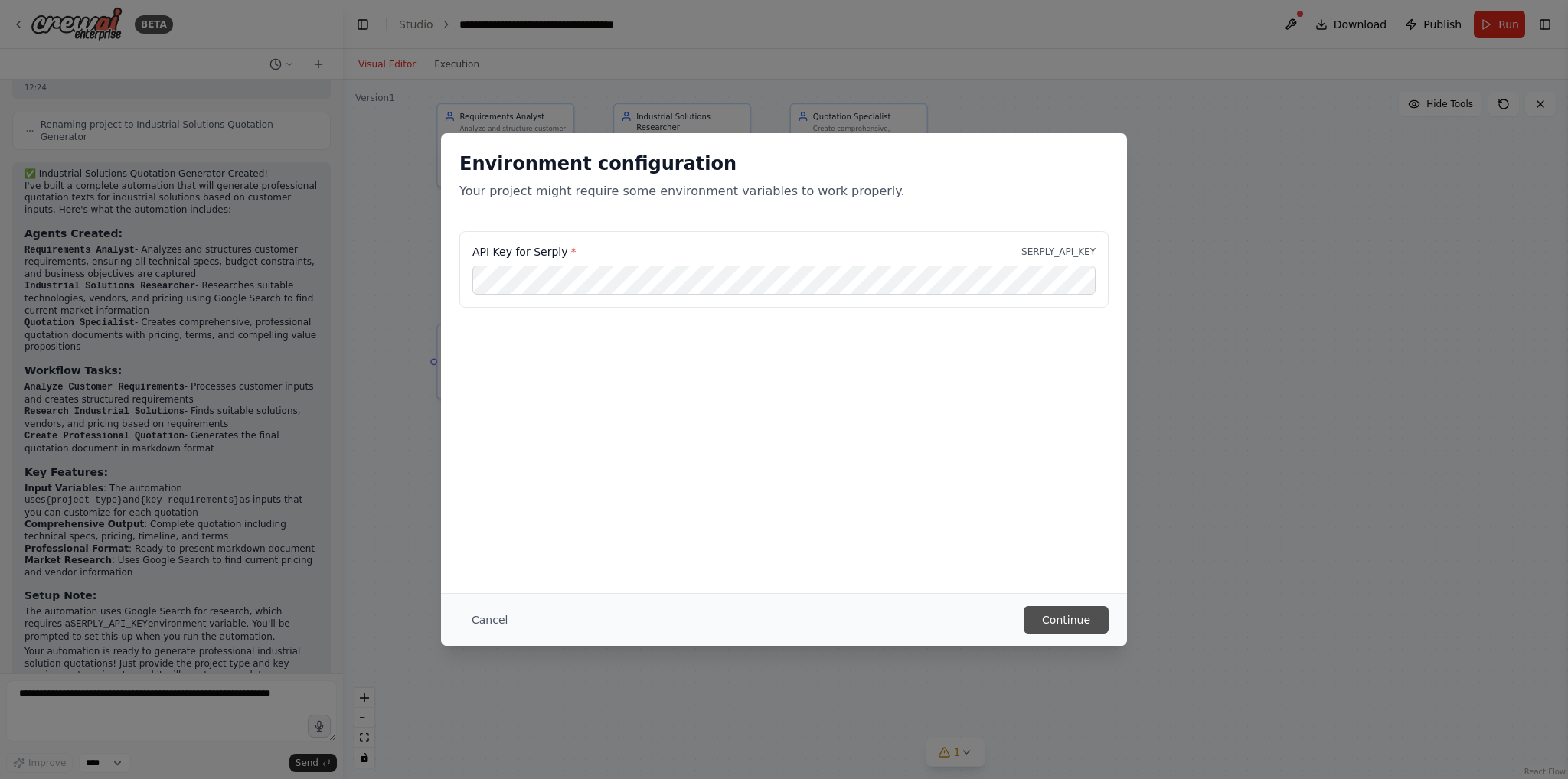
click at [1063, 617] on button "Continue" at bounding box center [1066, 619] width 85 height 27
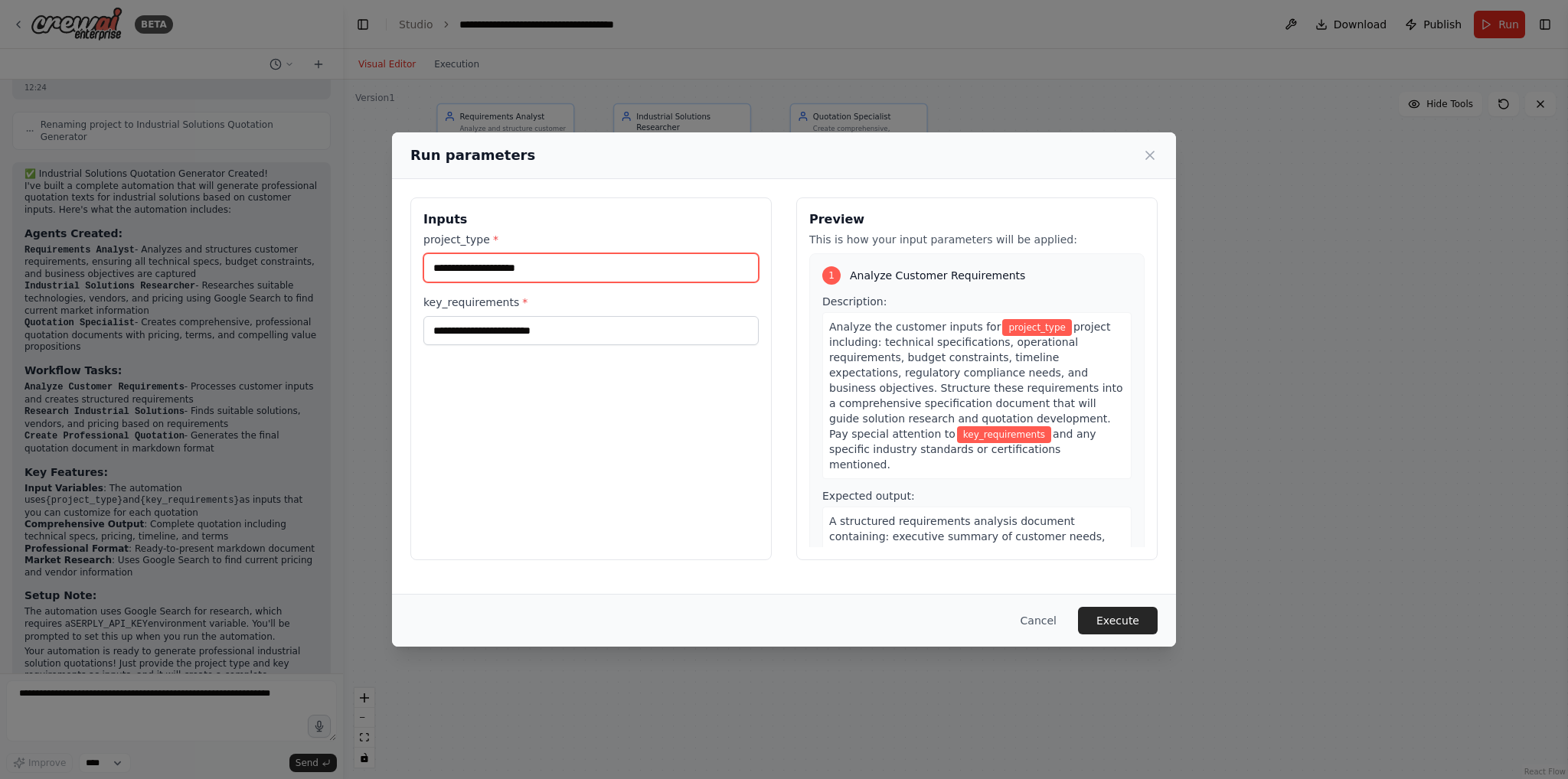
click at [482, 268] on input "project_type *" at bounding box center [591, 268] width 336 height 29
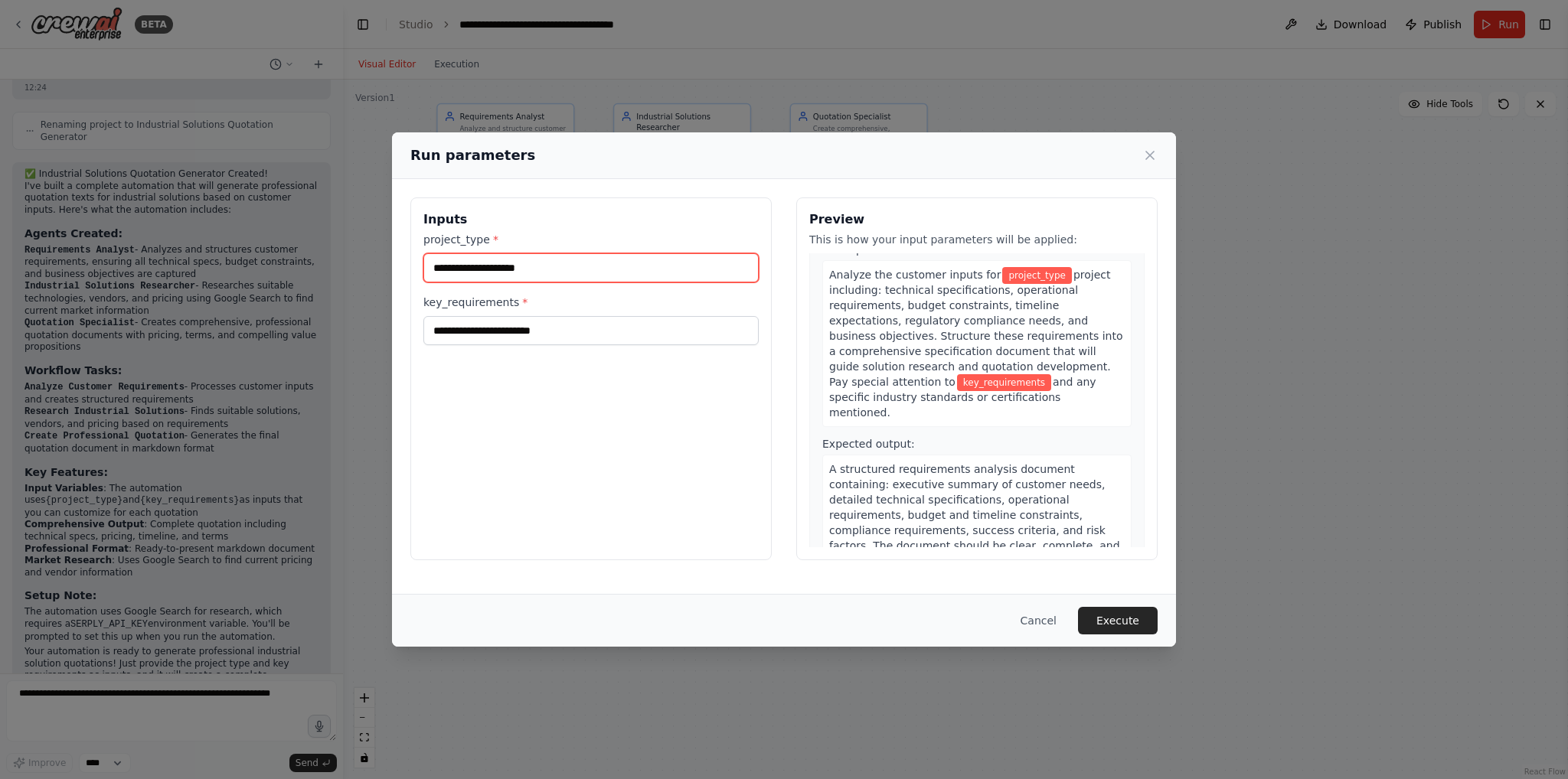
scroll to position [0, 0]
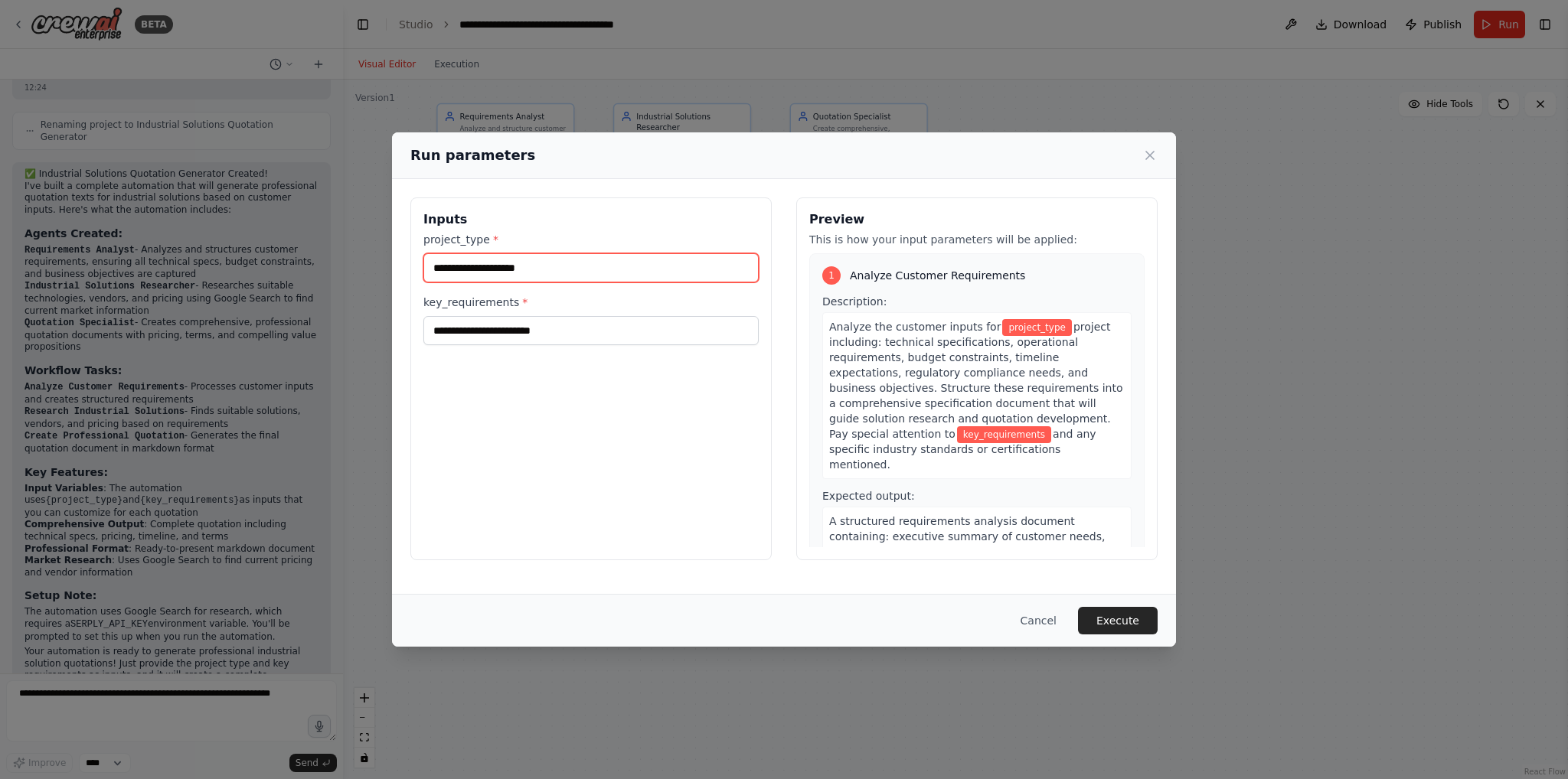
click at [534, 272] on input "project_type *" at bounding box center [591, 268] width 336 height 29
click at [523, 265] on input "**********" at bounding box center [591, 268] width 336 height 29
type input "**********"
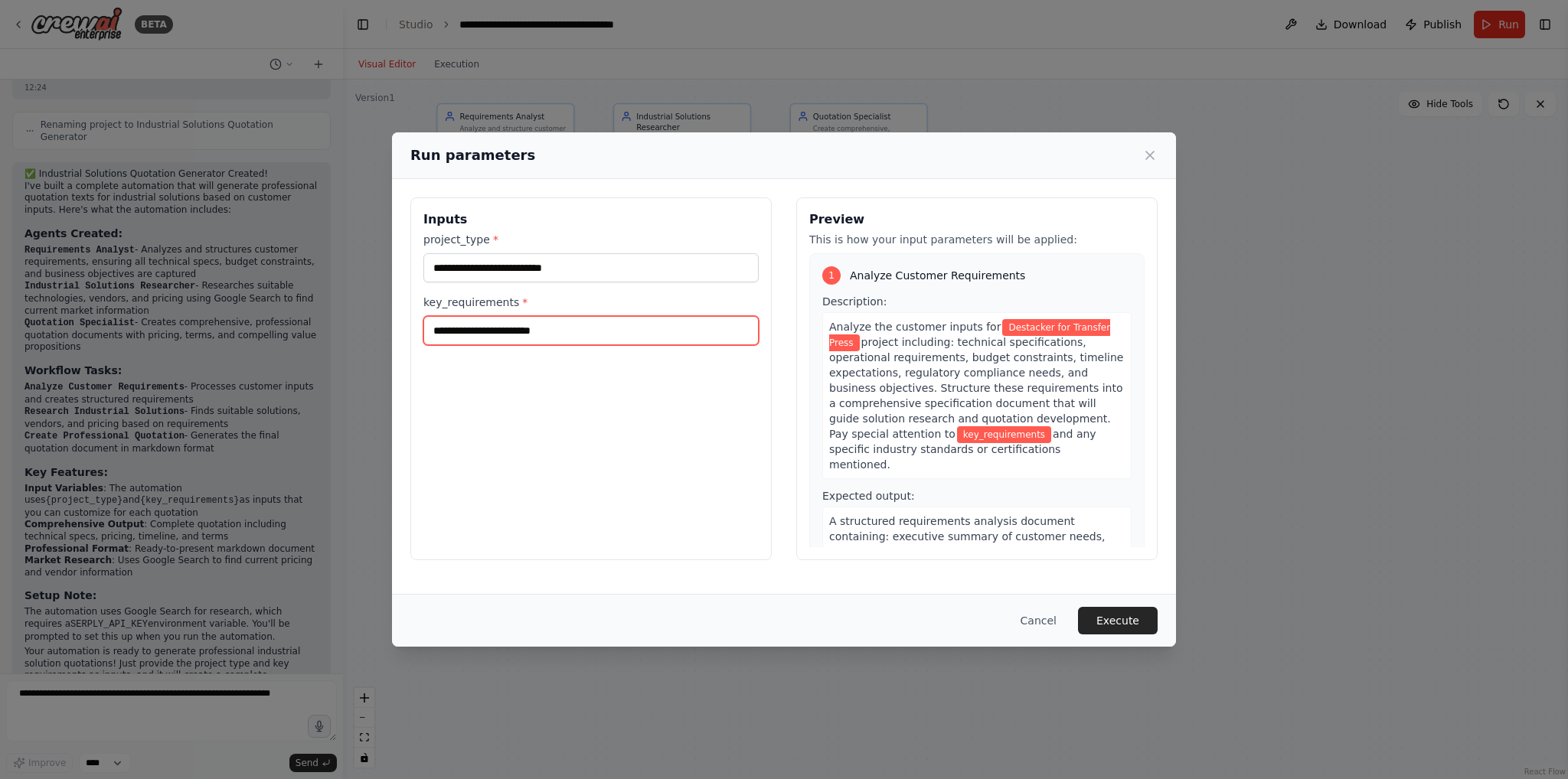
click at [568, 335] on input "key_requirements *" at bounding box center [591, 330] width 336 height 29
type input "*"
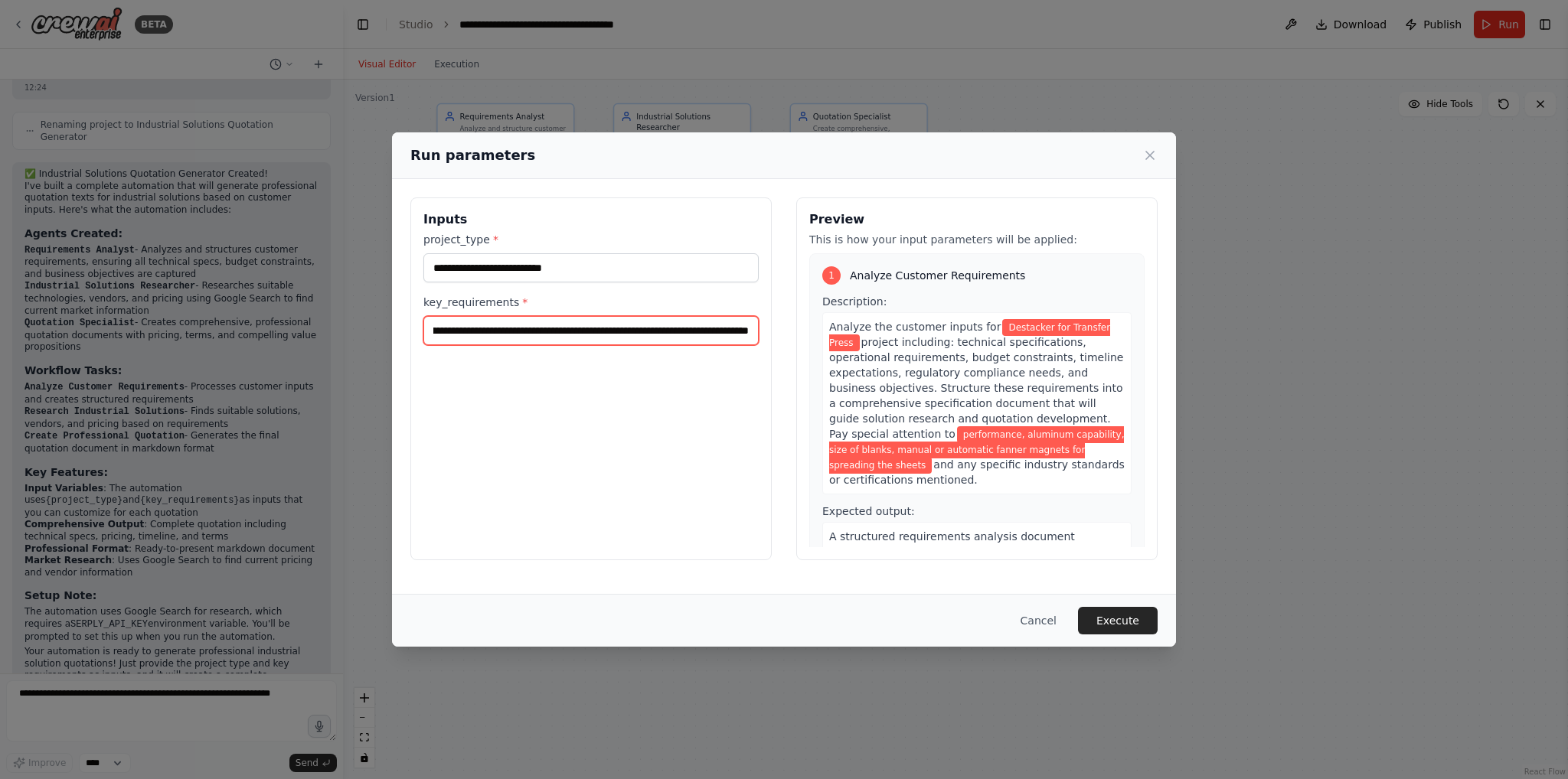
scroll to position [0, 211]
type input "**********"
click at [1135, 625] on button "Execute" at bounding box center [1118, 620] width 79 height 27
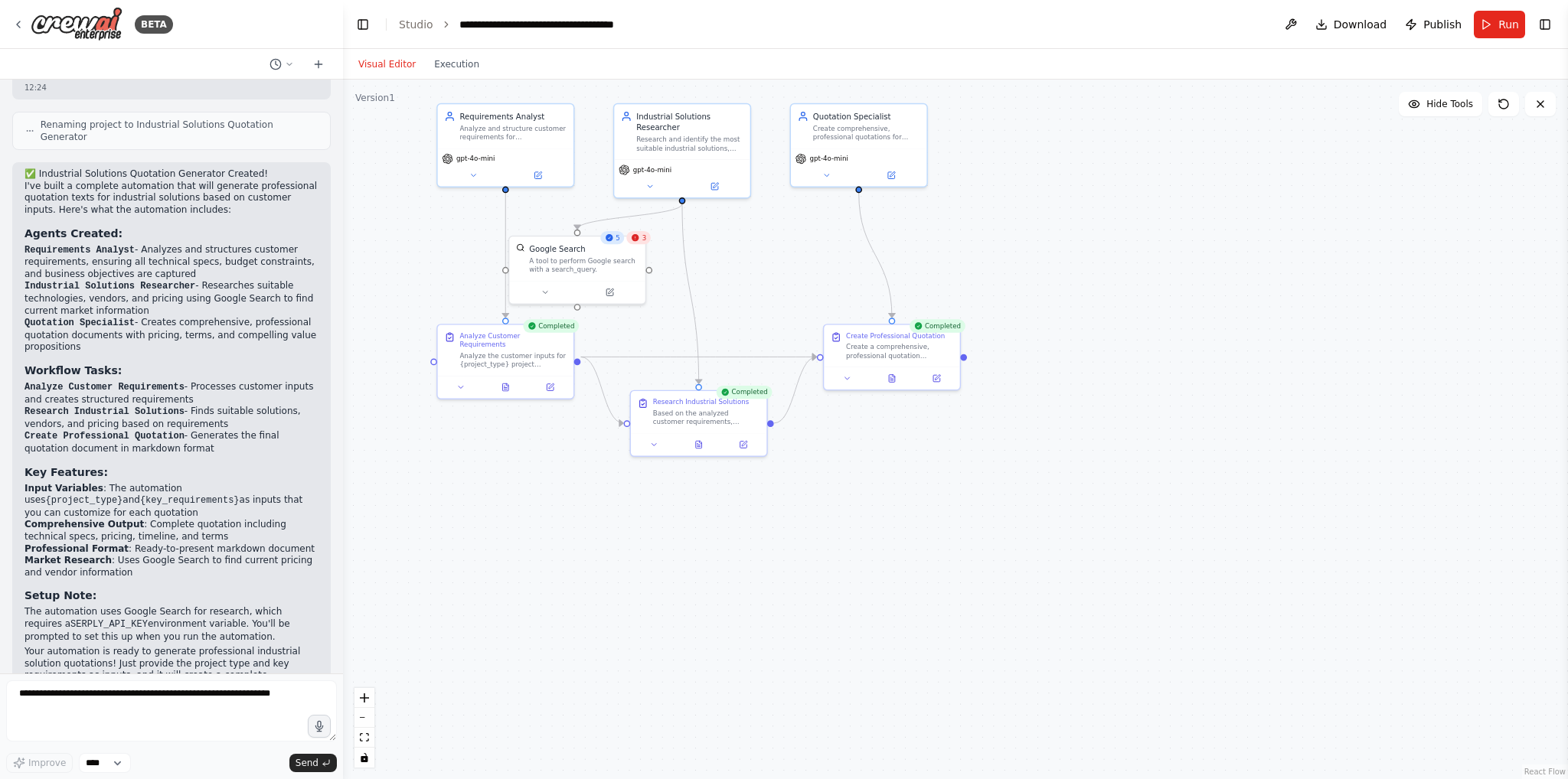
click at [633, 243] on div "3" at bounding box center [637, 237] width 24 height 13
click at [777, 281] on div ".deletable-edge-delete-btn { width: 20px; height: 20px; border: 0px solid #ffff…" at bounding box center [955, 429] width 1225 height 700
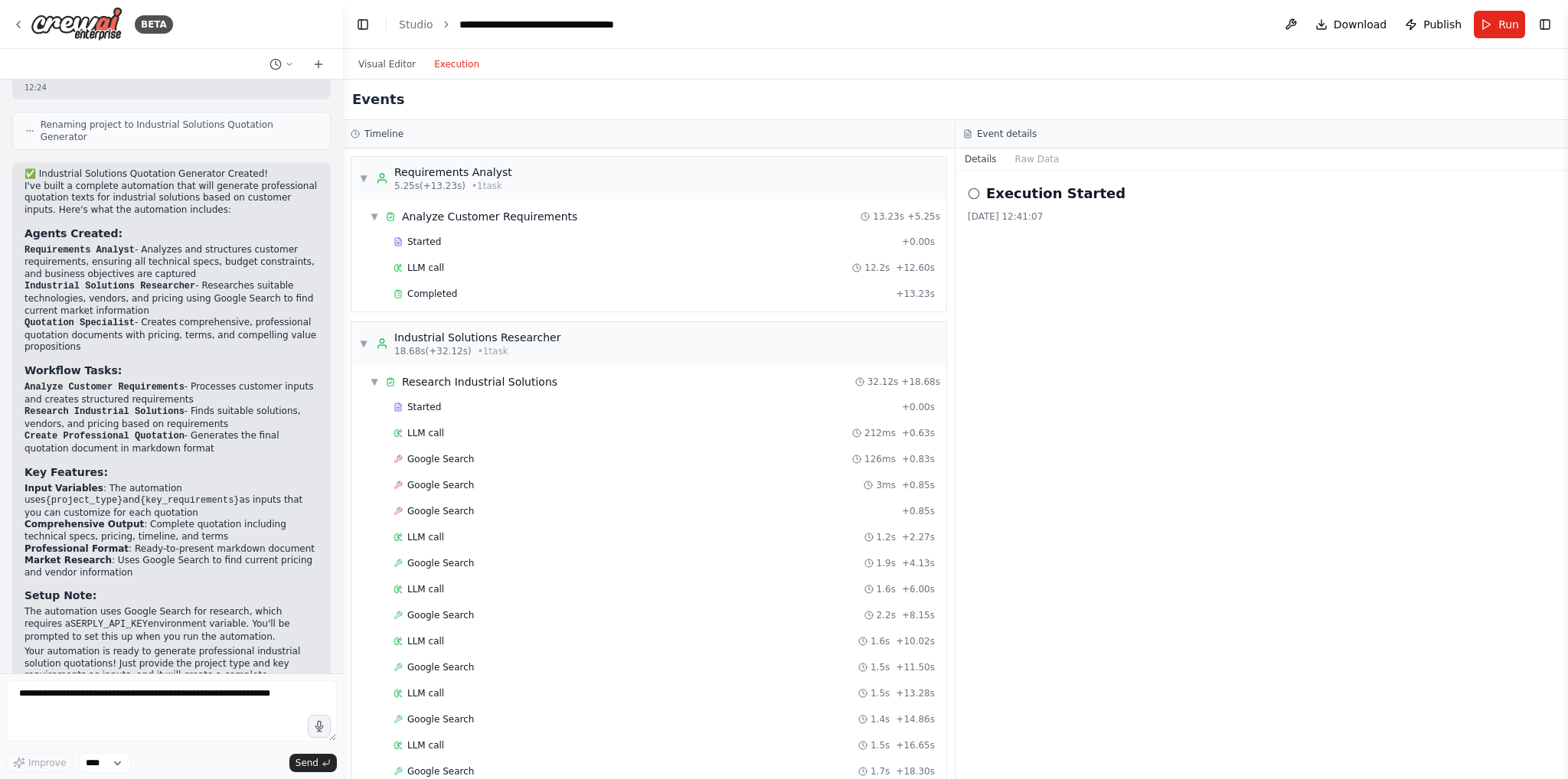
click at [443, 65] on button "Execution" at bounding box center [456, 63] width 63 height 18
click at [970, 194] on icon at bounding box center [973, 193] width 12 height 12
click at [1044, 187] on h2 "Execution Started" at bounding box center [1055, 193] width 139 height 22
click at [1041, 158] on button "Raw Data" at bounding box center [1037, 159] width 62 height 22
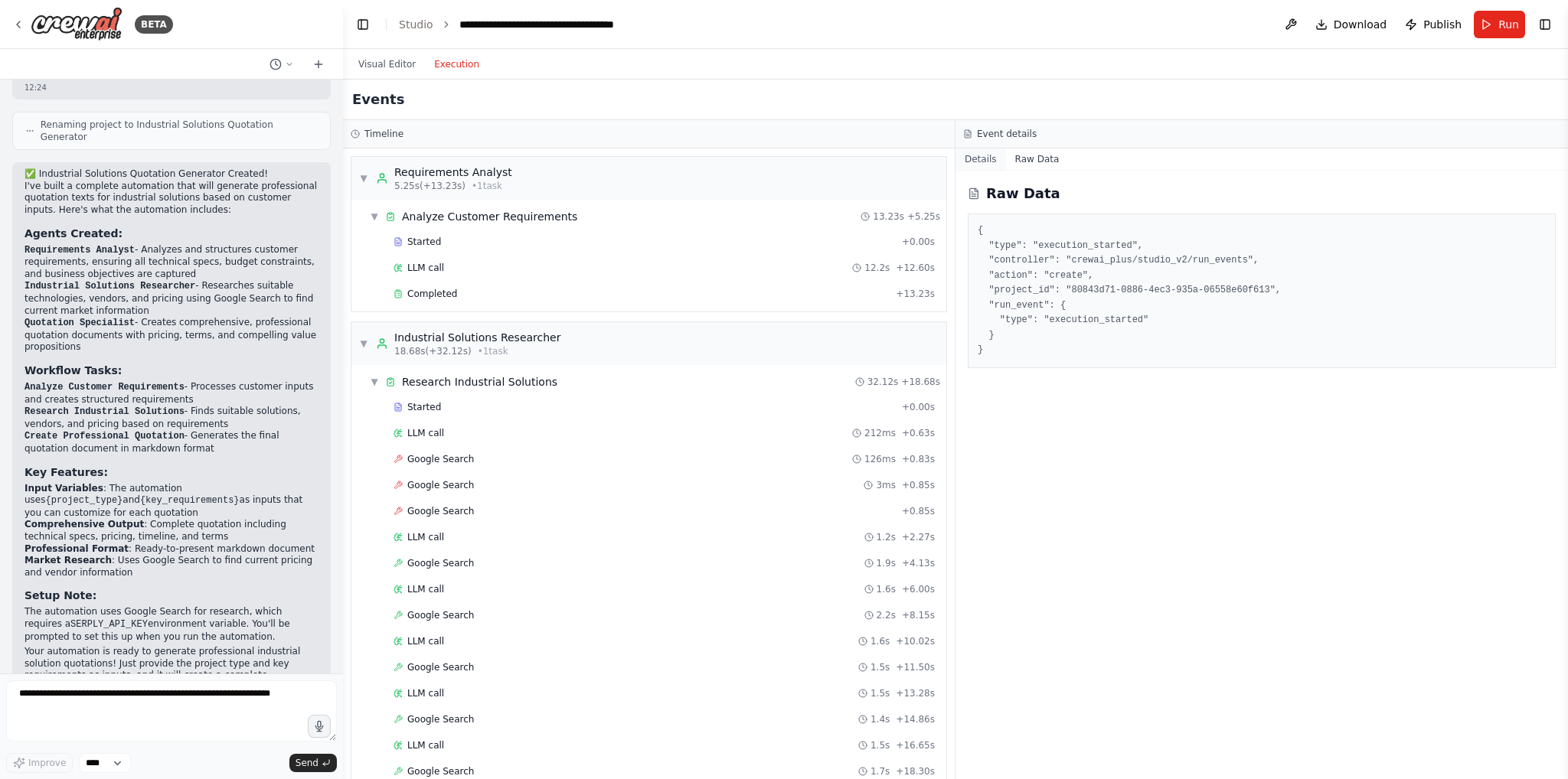
click at [985, 166] on button "Details" at bounding box center [980, 159] width 50 height 22
